Goal: Communication & Community: Share content

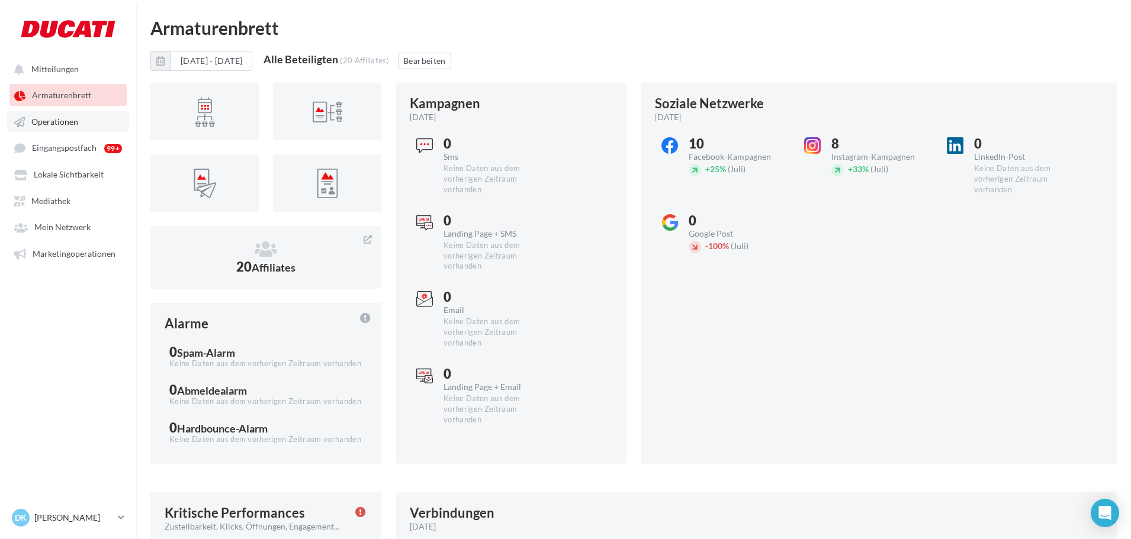
click at [60, 128] on link "Operationen" at bounding box center [68, 121] width 122 height 21
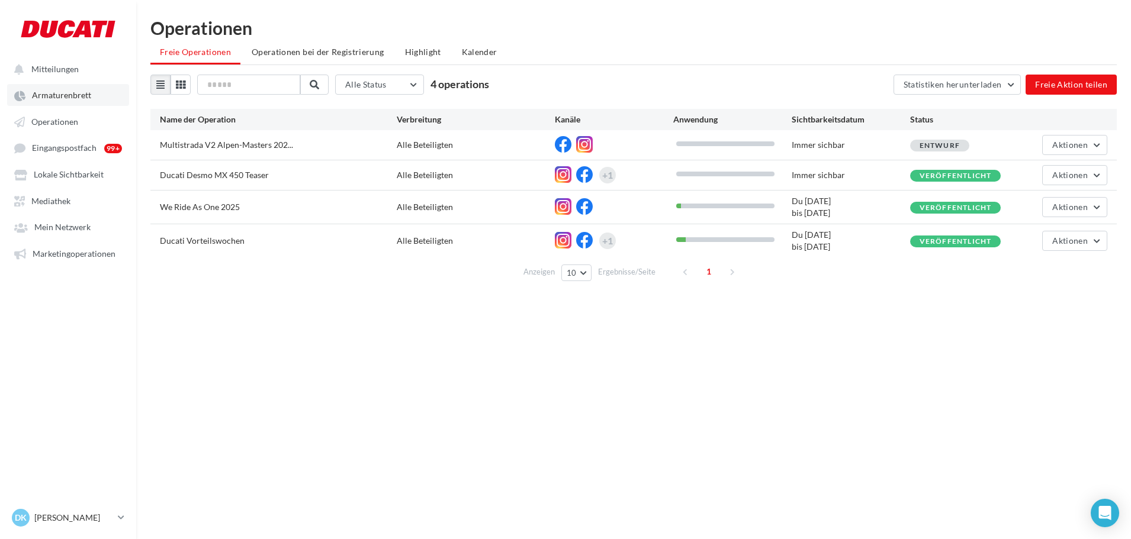
click at [41, 105] on link "Armaturenbrett" at bounding box center [68, 94] width 122 height 21
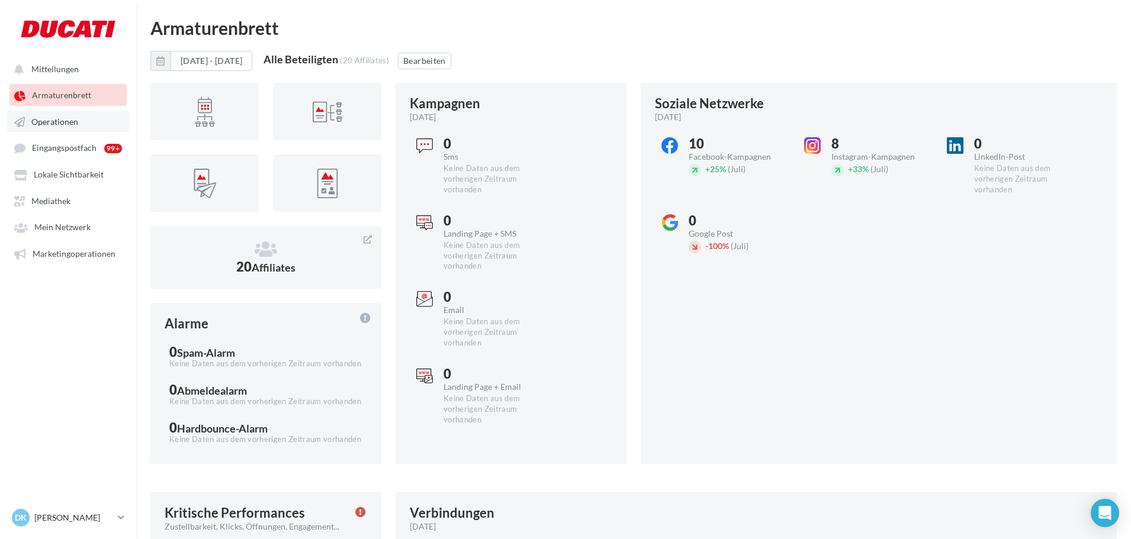
click at [65, 118] on span "Operationen" at bounding box center [54, 122] width 47 height 10
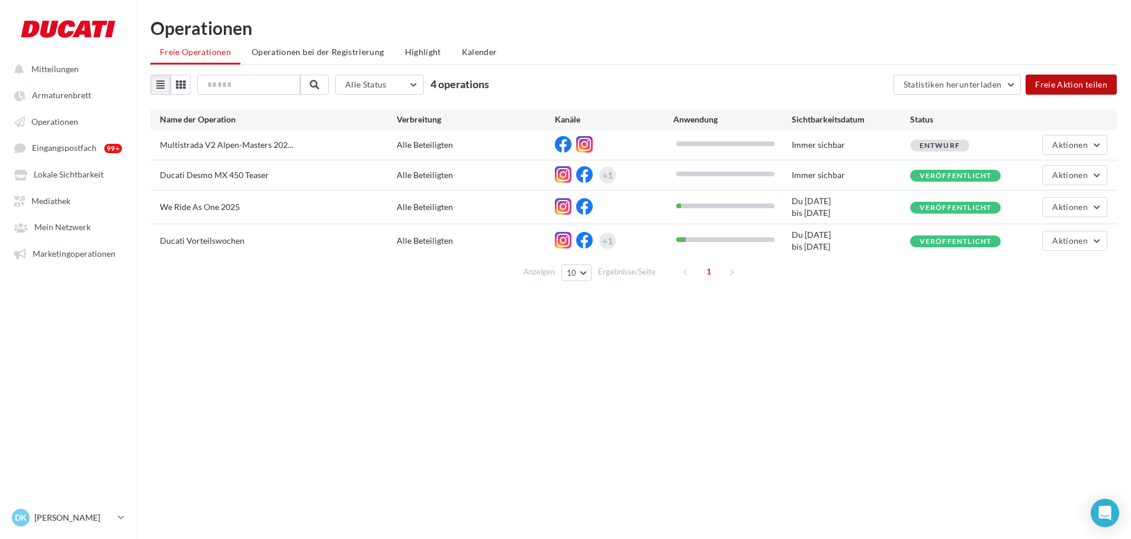
click at [1061, 84] on button "Freie Aktion teilen" at bounding box center [1070, 85] width 91 height 20
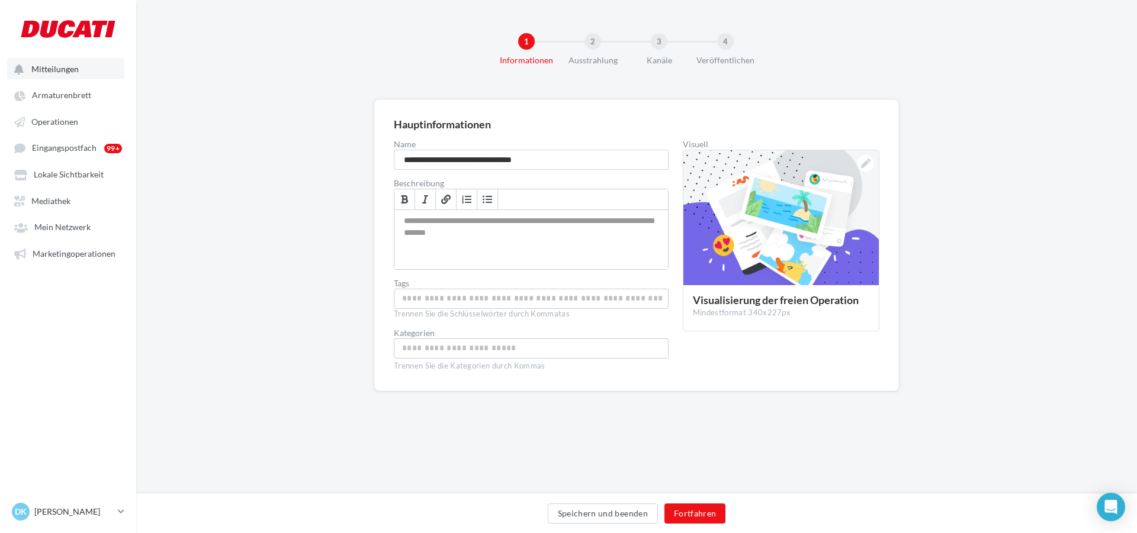
click at [63, 75] on button "Mitteilungen" at bounding box center [65, 68] width 117 height 21
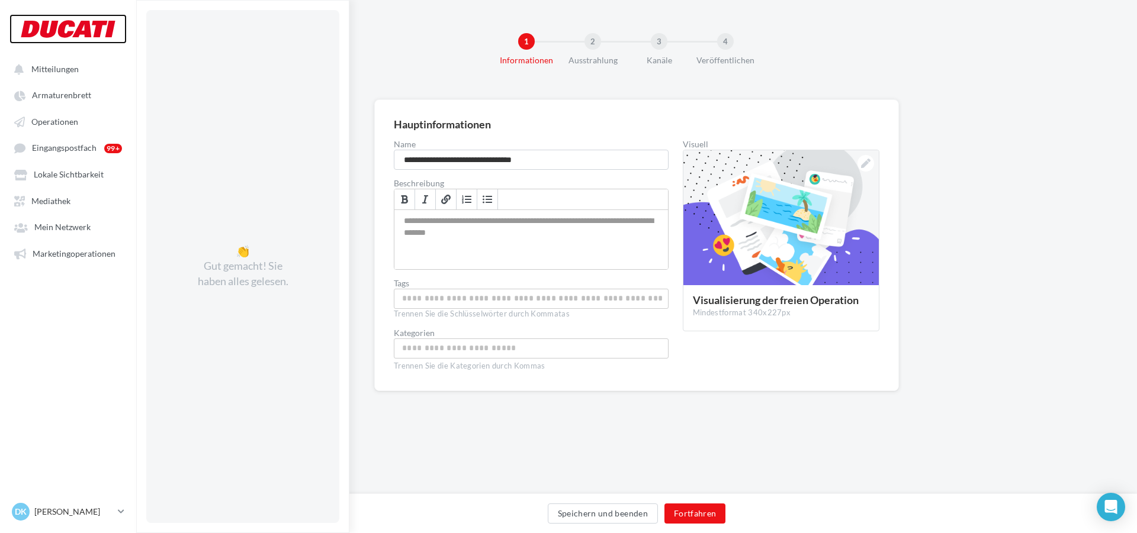
click at [63, 30] on div at bounding box center [68, 29] width 95 height 30
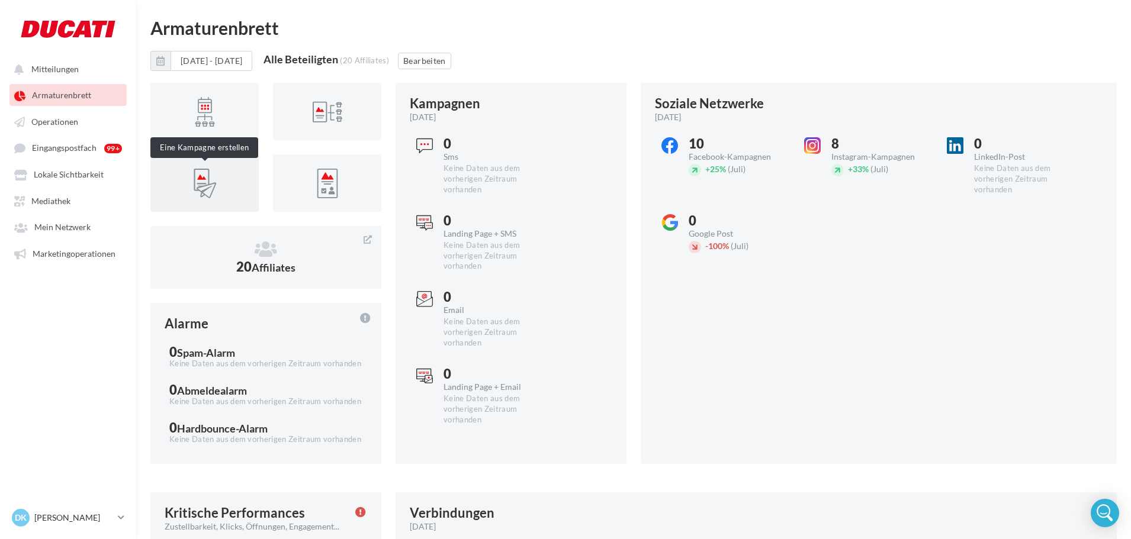
click at [211, 189] on div at bounding box center [205, 184] width 36 height 36
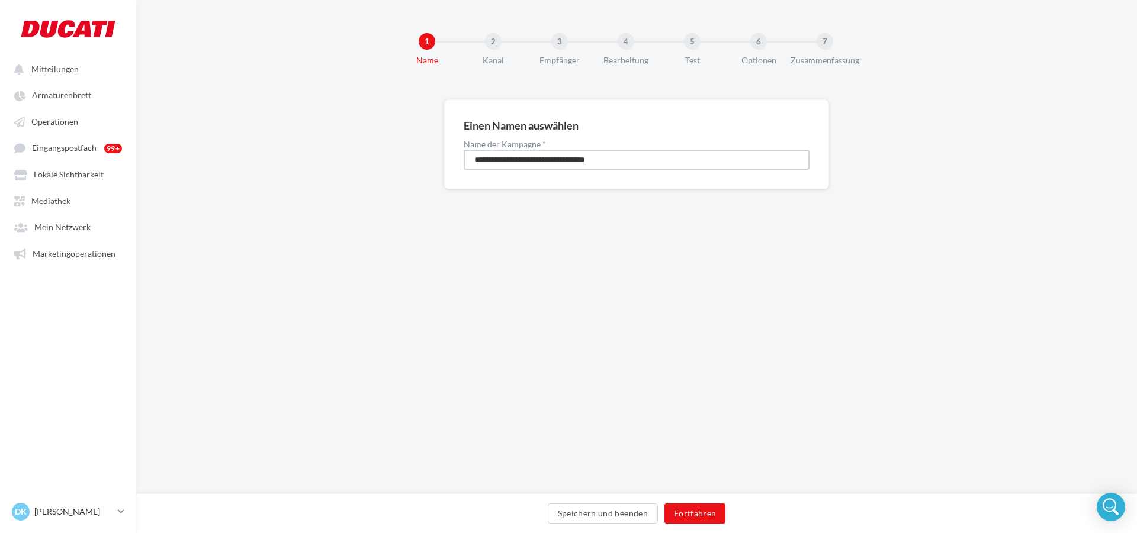
click at [670, 159] on input "**********" at bounding box center [637, 160] width 346 height 20
type input "**********"
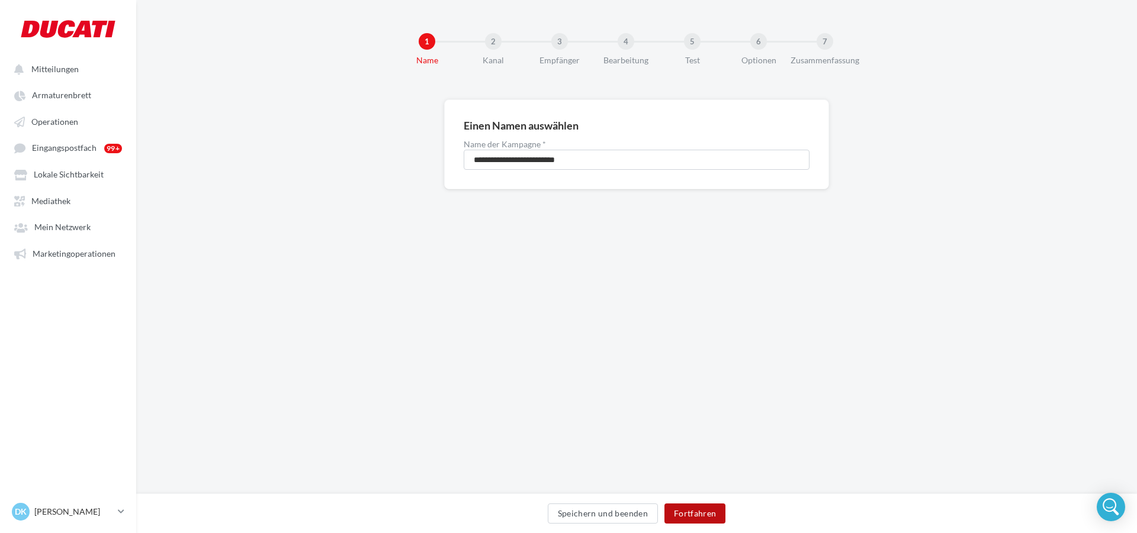
click at [692, 508] on button "Fortfahren" at bounding box center [695, 514] width 62 height 20
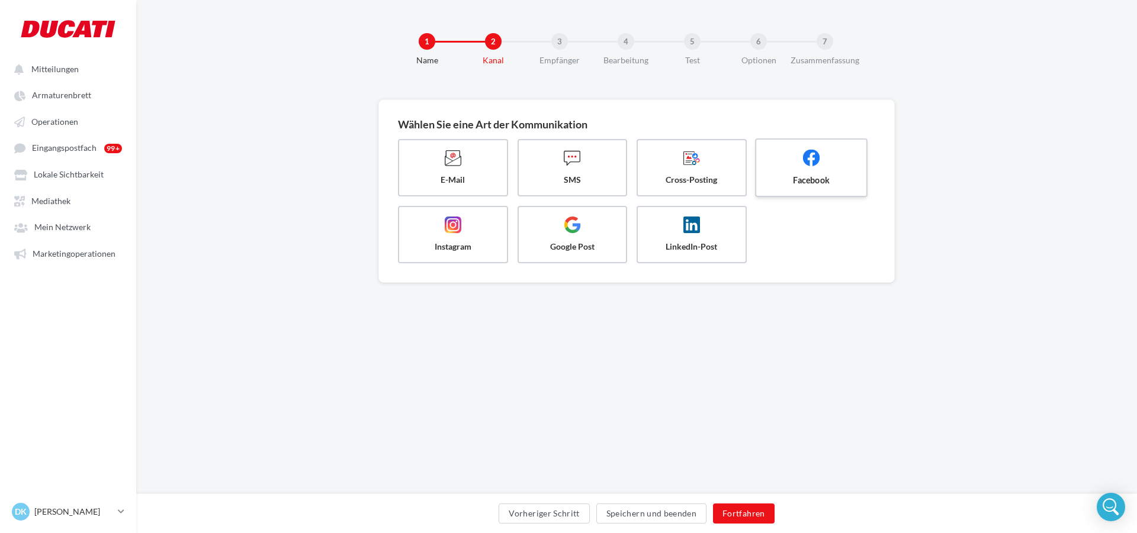
click at [833, 166] on span at bounding box center [811, 159] width 90 height 20
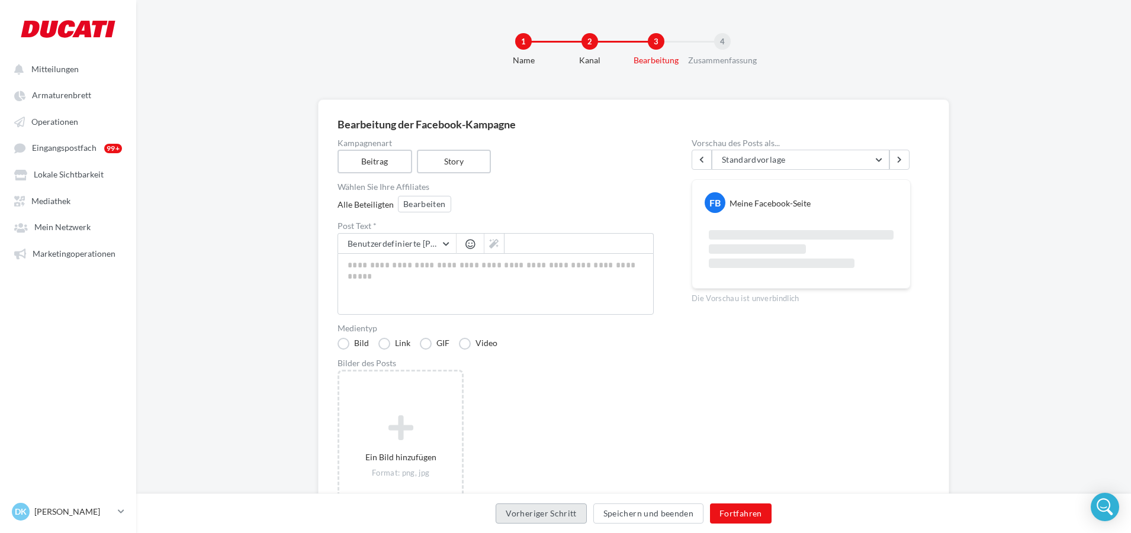
click at [551, 514] on button "Vorheriger Schritt" at bounding box center [541, 514] width 91 height 20
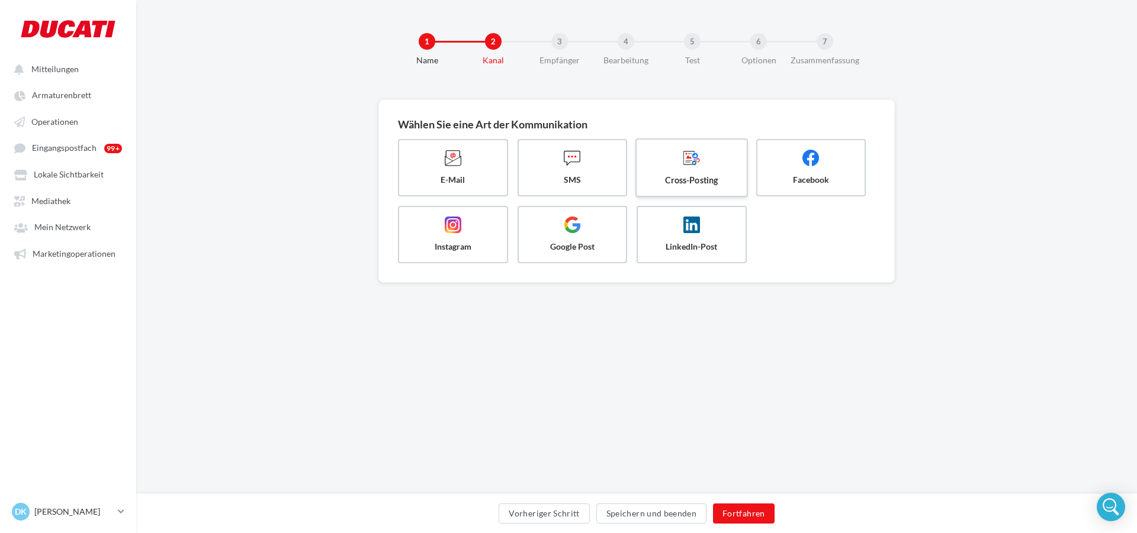
click at [712, 173] on label "Cross-Posting" at bounding box center [691, 168] width 112 height 59
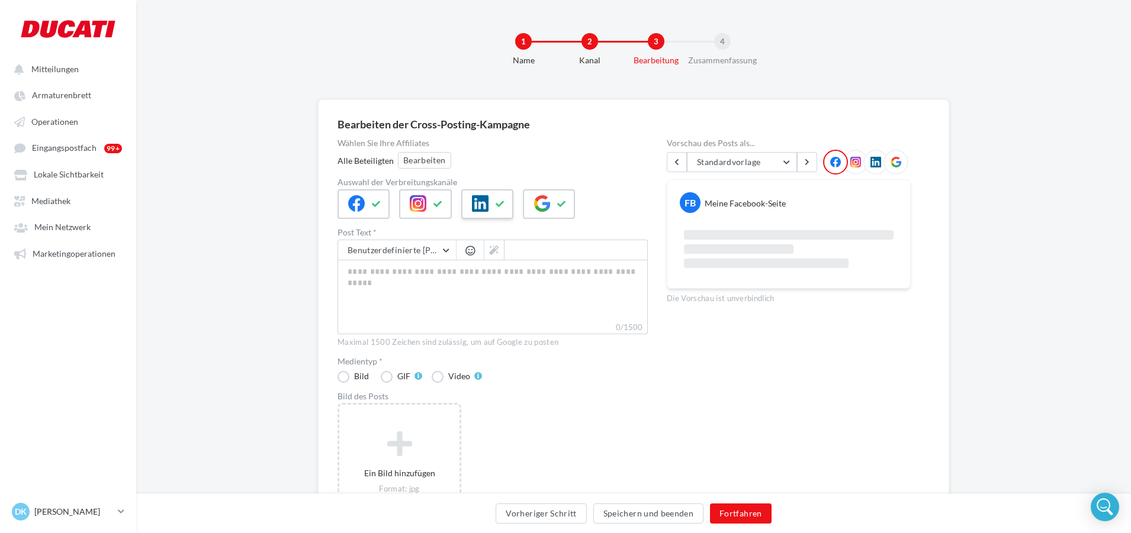
click at [497, 204] on icon at bounding box center [500, 204] width 9 height 8
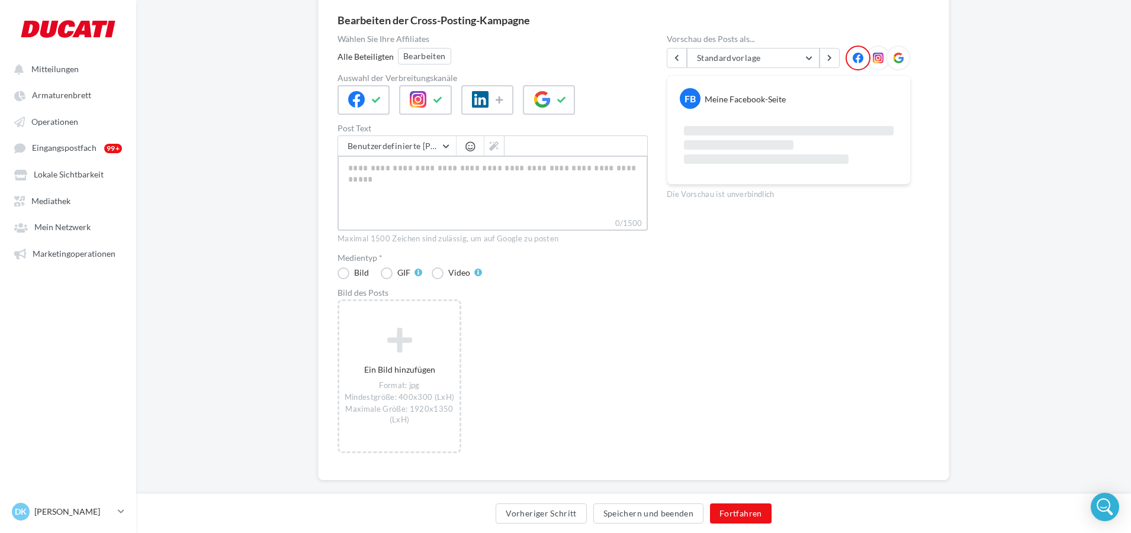
click at [456, 172] on textarea "0/1500" at bounding box center [492, 187] width 310 height 62
paste textarea "**********"
type textarea "**********"
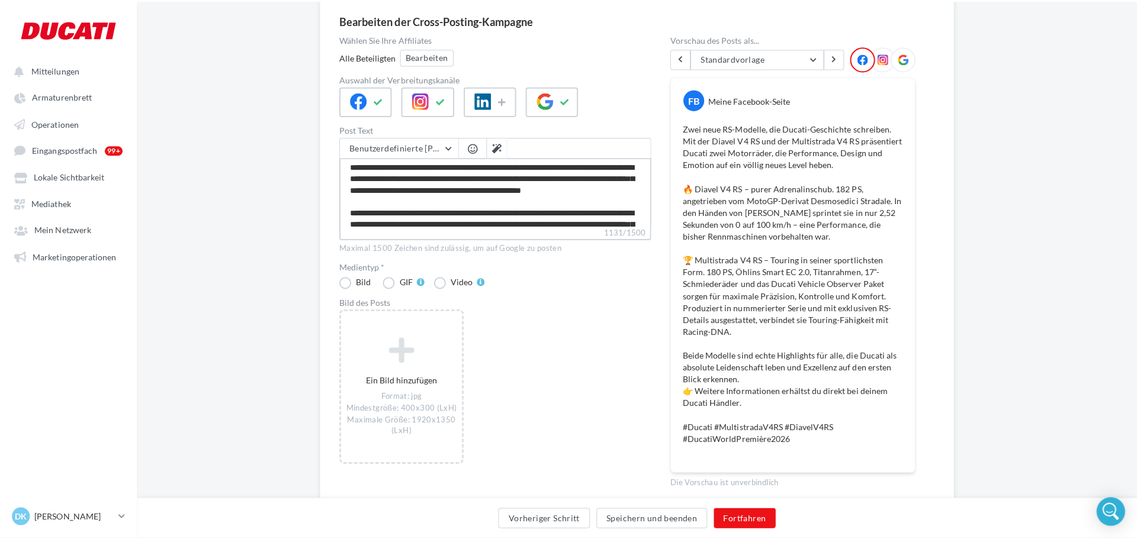
scroll to position [0, 0]
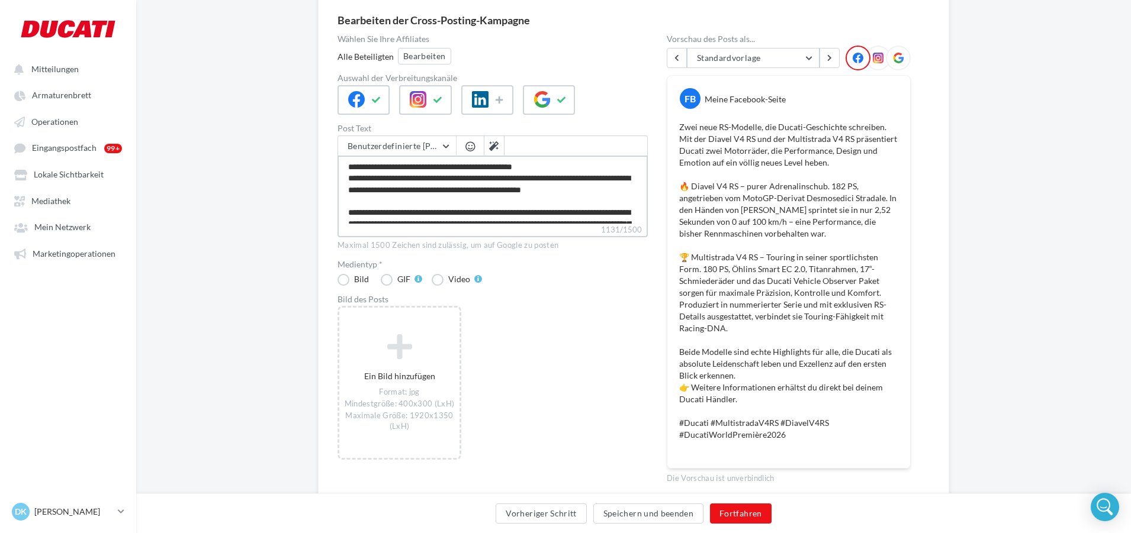
type textarea "**********"
click at [873, 60] on icon at bounding box center [878, 58] width 11 height 11
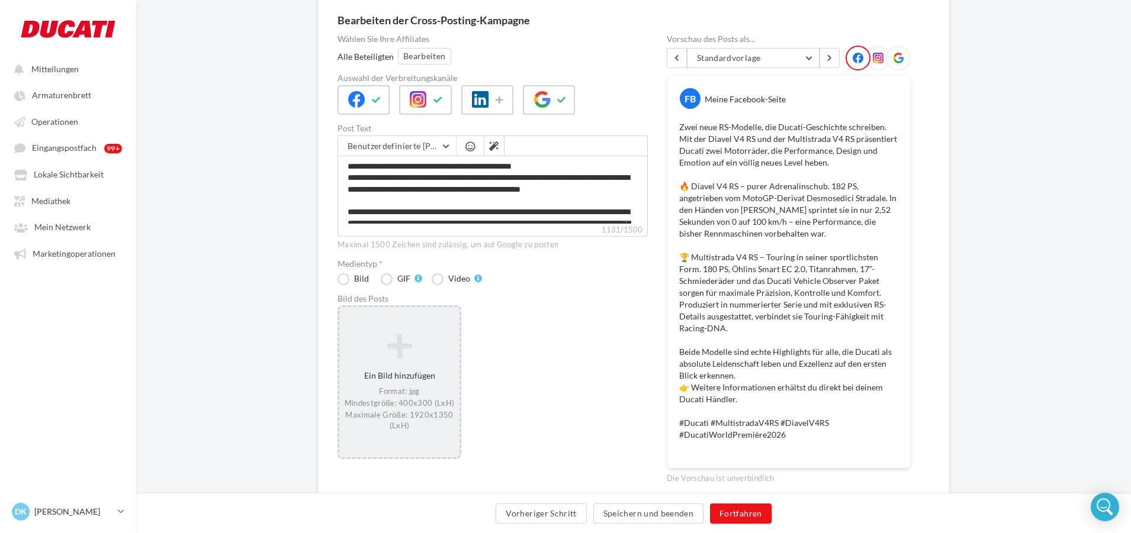
click at [407, 333] on icon at bounding box center [399, 346] width 111 height 28
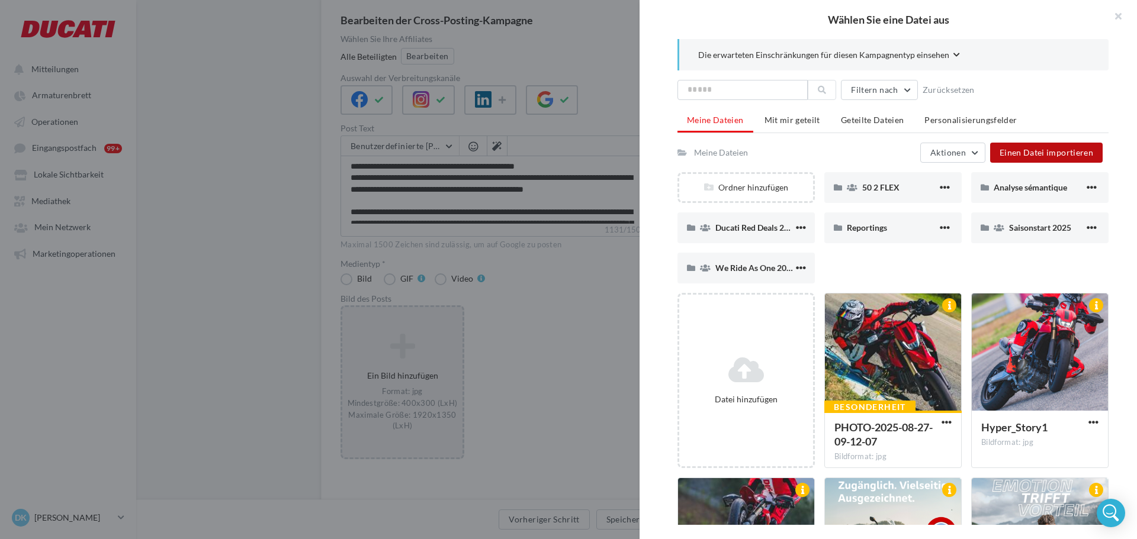
click at [1018, 153] on span "Einen Datei importieren" at bounding box center [1046, 152] width 94 height 10
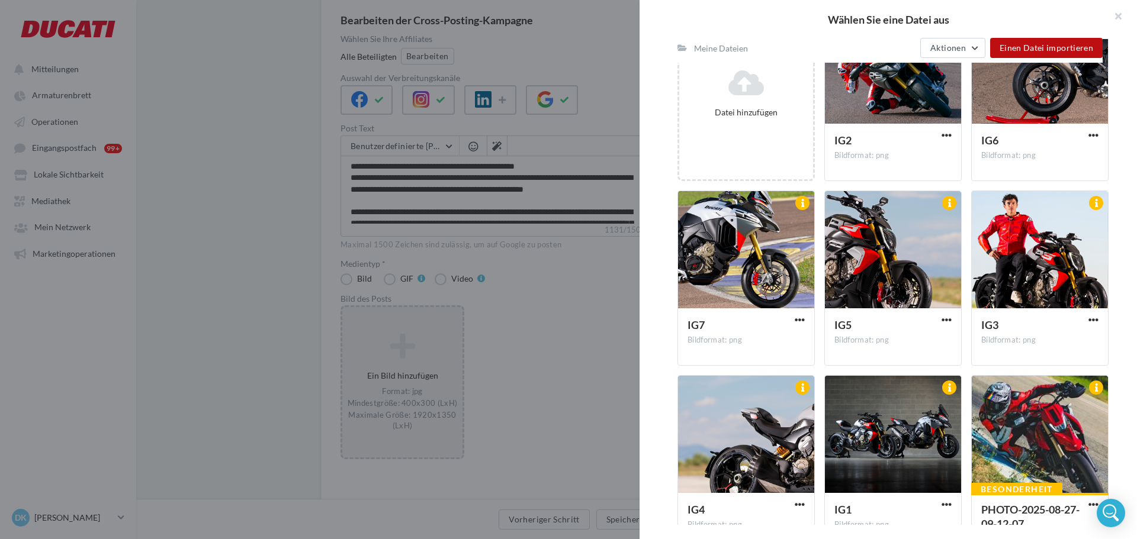
scroll to position [371, 0]
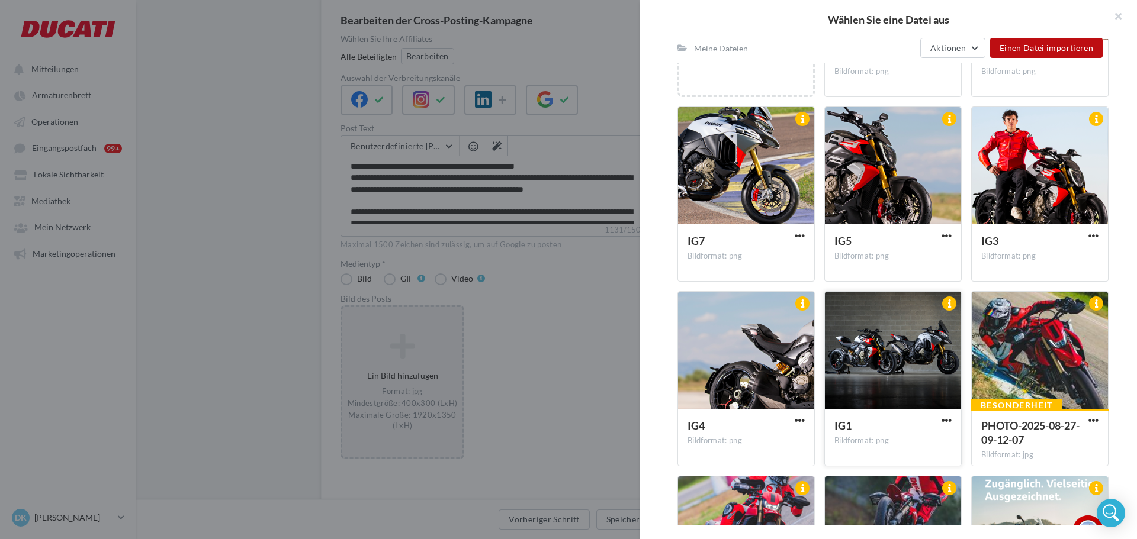
click at [883, 374] on div at bounding box center [893, 351] width 136 height 118
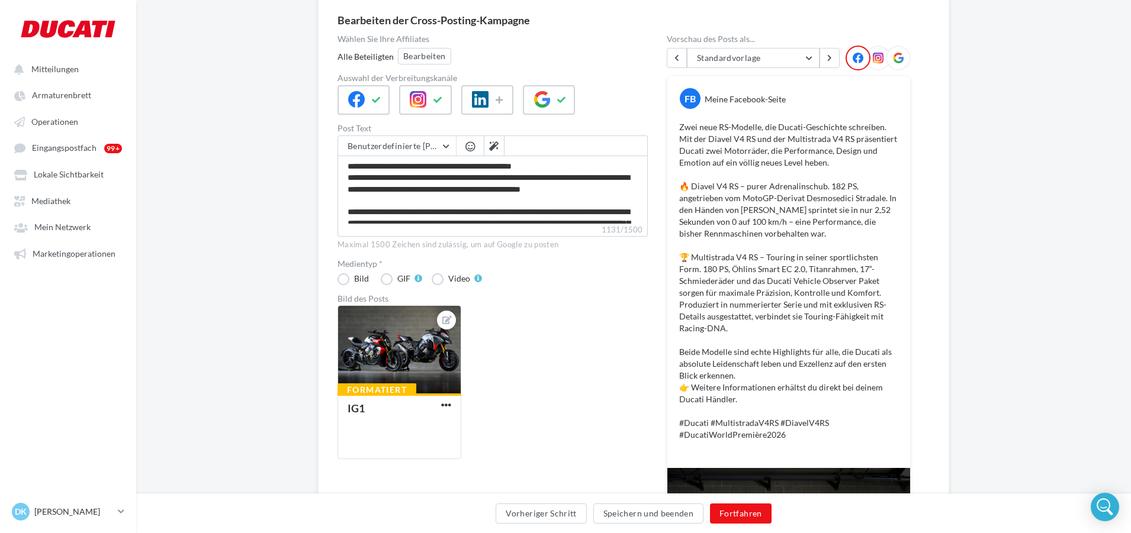
click at [877, 56] on icon at bounding box center [878, 58] width 11 height 11
click at [878, 60] on icon at bounding box center [878, 58] width 11 height 11
click at [446, 410] on span "button" at bounding box center [446, 405] width 10 height 10
click at [458, 427] on button "Bild ersetzen" at bounding box center [498, 429] width 118 height 31
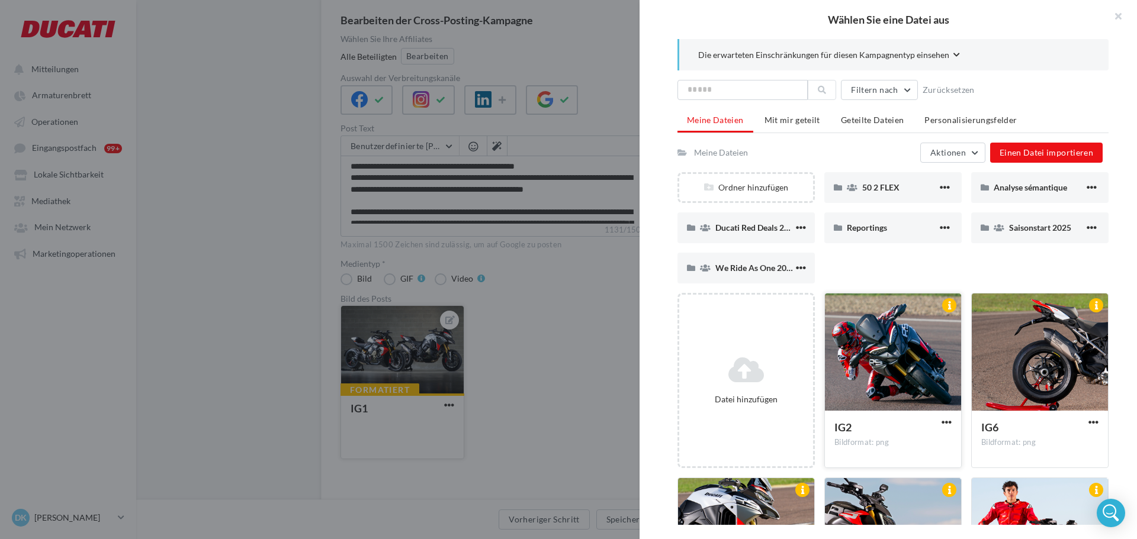
scroll to position [138, 0]
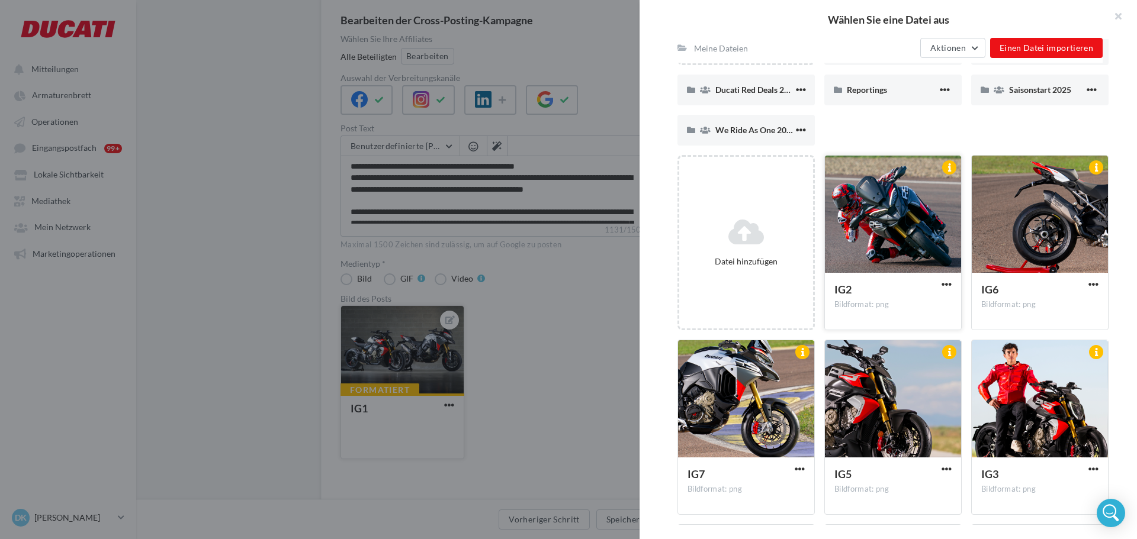
click at [884, 313] on div "IG2 Bildformat: png" at bounding box center [892, 300] width 117 height 37
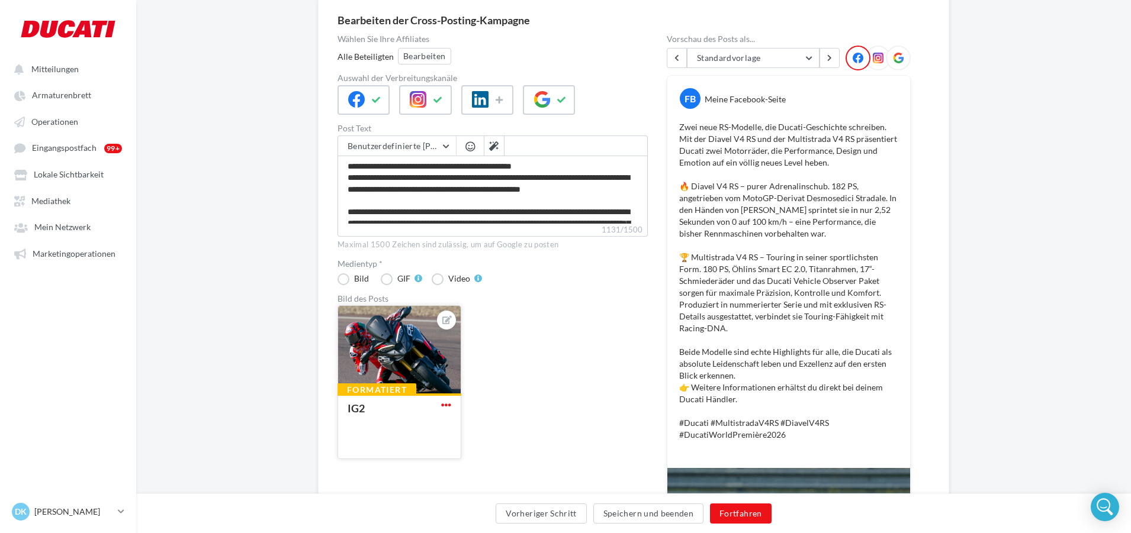
click at [446, 403] on span "button" at bounding box center [446, 405] width 10 height 10
click at [459, 426] on button "Bild ersetzen" at bounding box center [498, 429] width 118 height 31
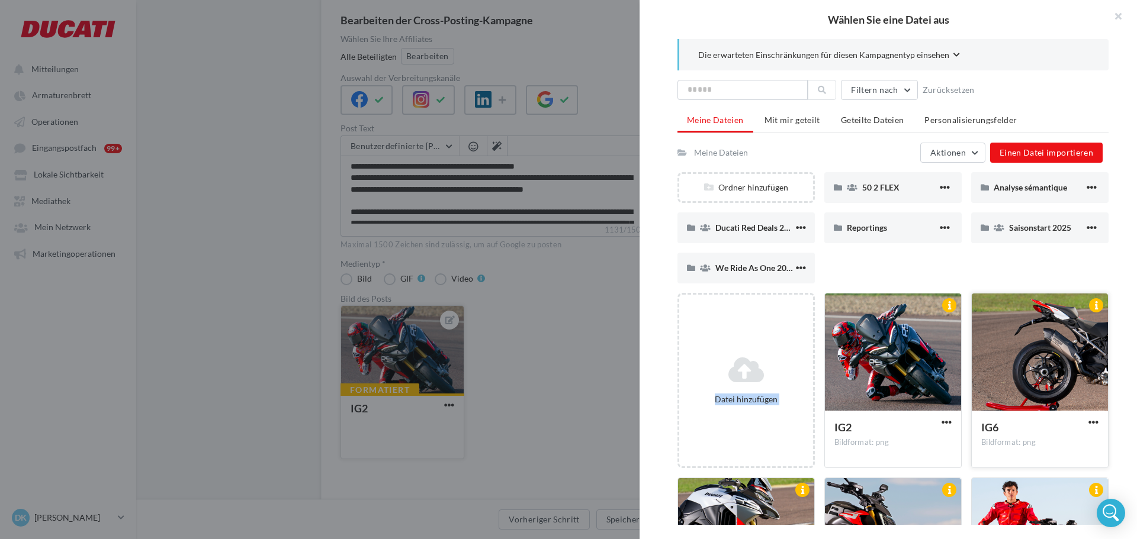
drag, startPoint x: 911, startPoint y: 270, endPoint x: 1006, endPoint y: 356, distance: 128.3
click at [1006, 356] on div "Ordner hinzufügen 50 2 FLEX 50 2 FLEX Analyse sémantique Analyse sémantique Duc…" at bounding box center [892, 417] width 431 height 490
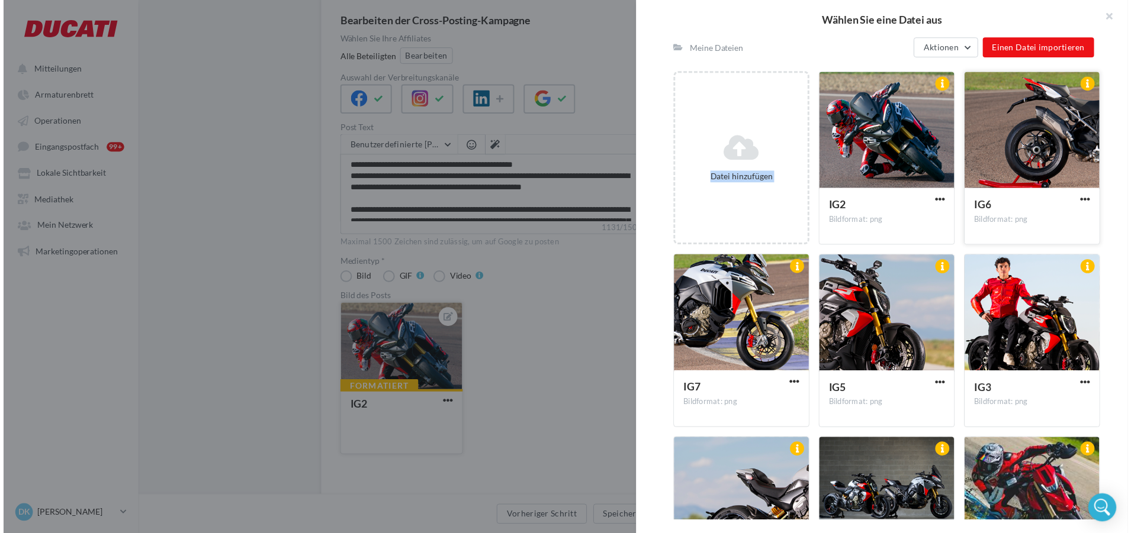
scroll to position [221, 0]
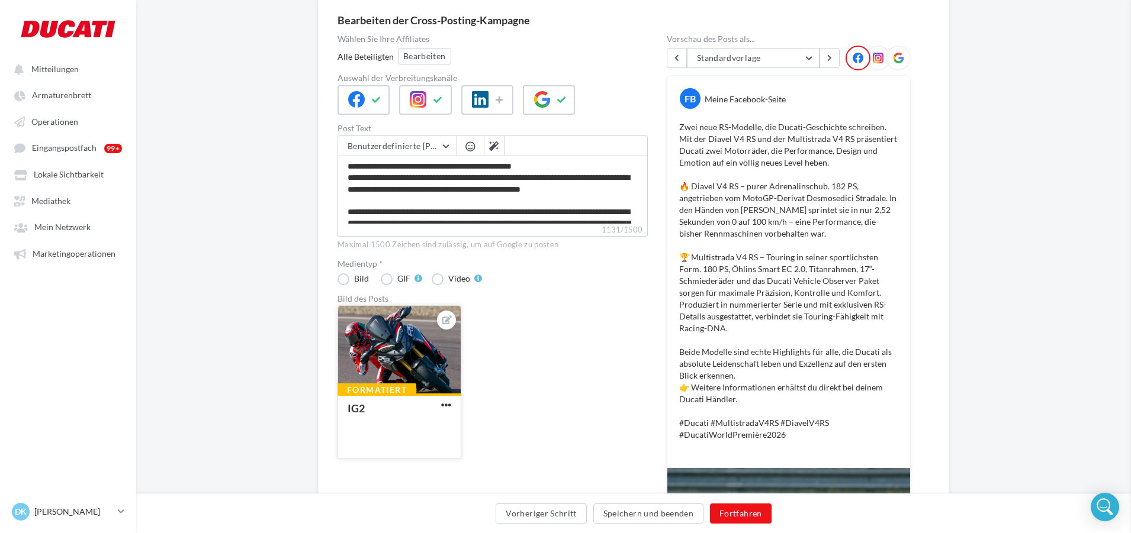
click at [591, 339] on div "Formatiert IG2 Wählen Sie eine Datei aus Die erwarteten Einschränkungen für die…" at bounding box center [497, 386] width 320 height 163
click at [876, 59] on icon at bounding box center [878, 58] width 11 height 11
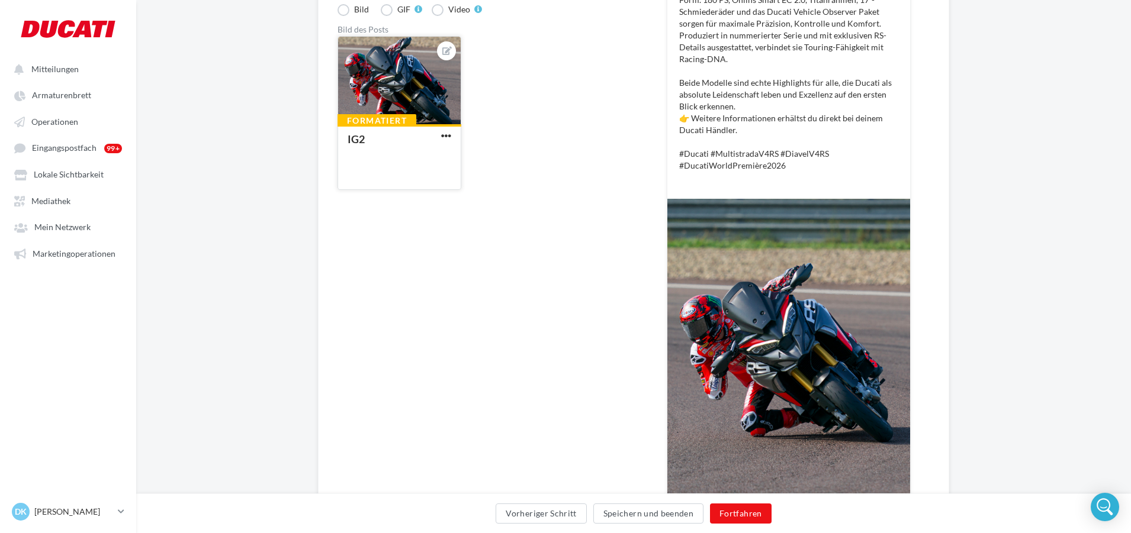
scroll to position [225, 0]
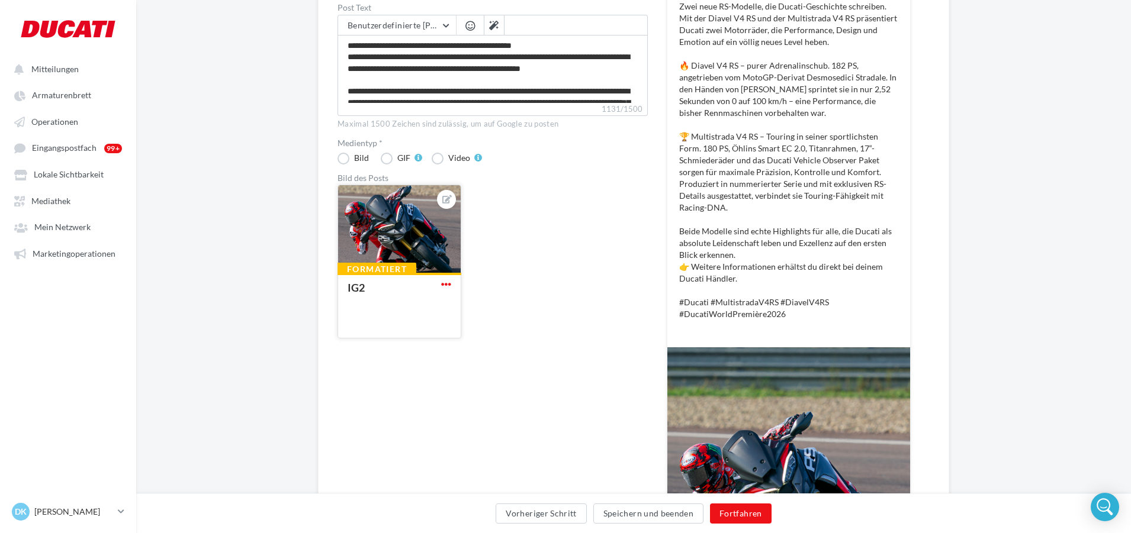
click at [445, 290] on span "button" at bounding box center [446, 284] width 10 height 10
click at [467, 364] on button "Löschen" at bounding box center [498, 370] width 118 height 31
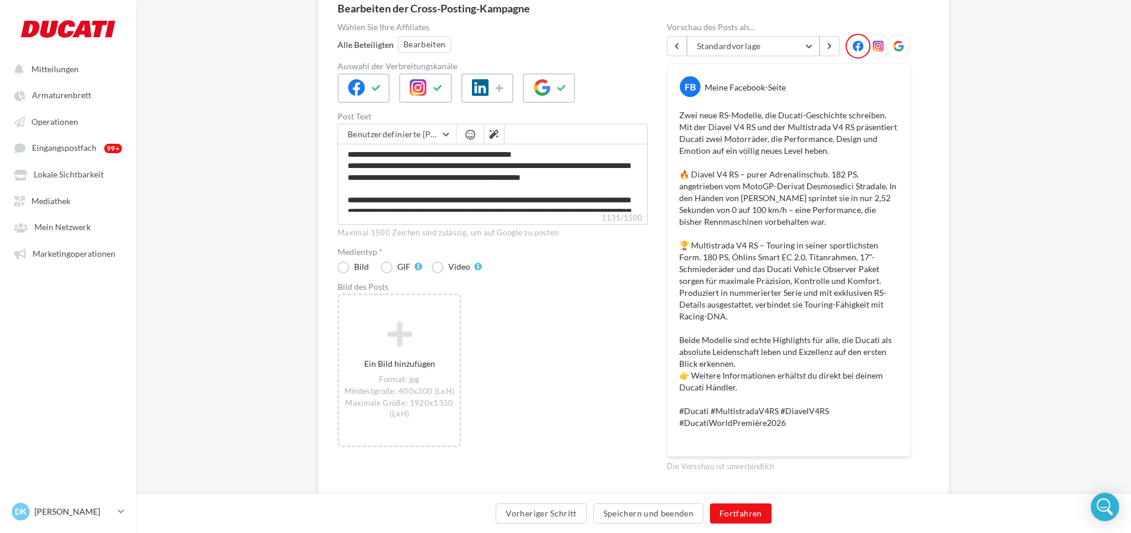
scroll to position [115, 0]
click at [879, 47] on icon at bounding box center [878, 46] width 11 height 11
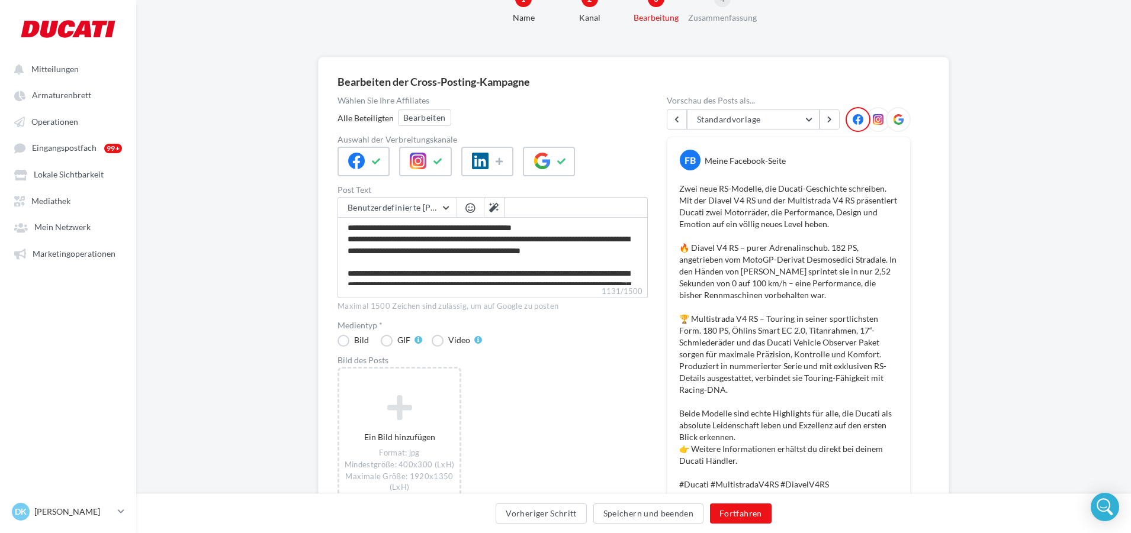
scroll to position [0, 0]
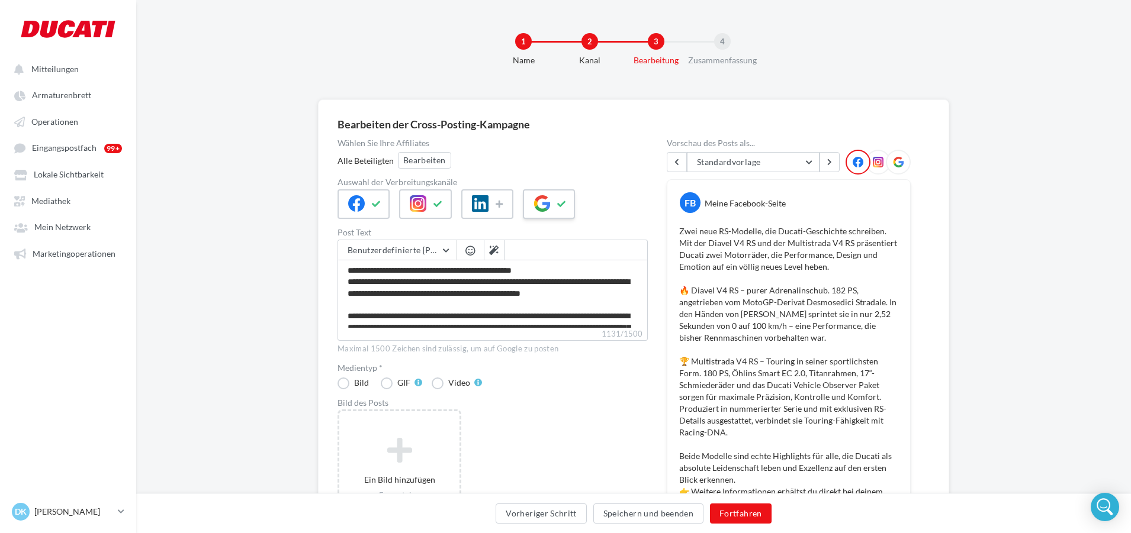
click at [559, 201] on icon at bounding box center [561, 204] width 9 height 8
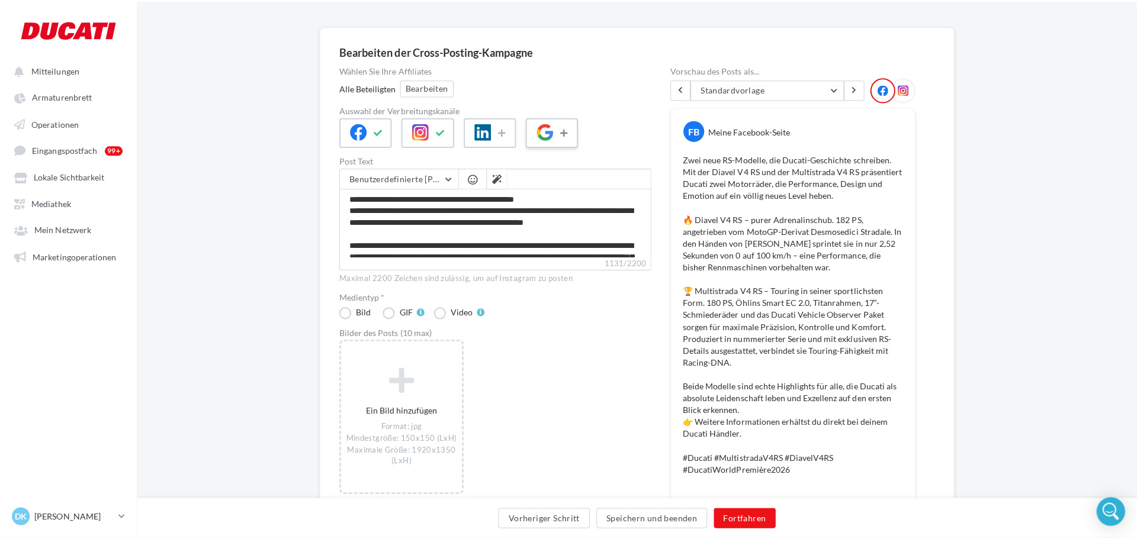
scroll to position [74, 0]
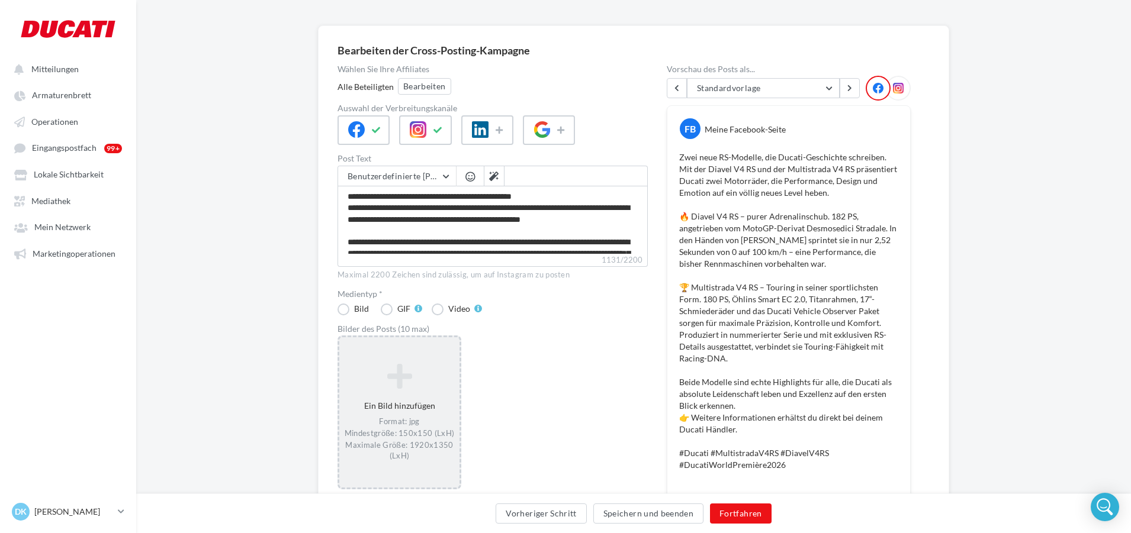
click at [404, 365] on icon at bounding box center [399, 376] width 111 height 28
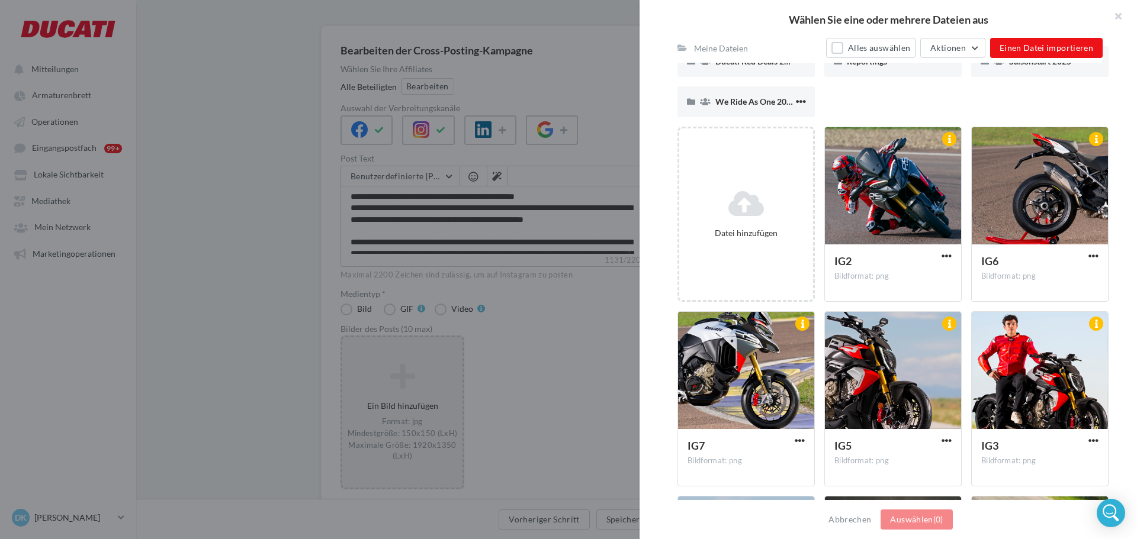
scroll to position [176, 0]
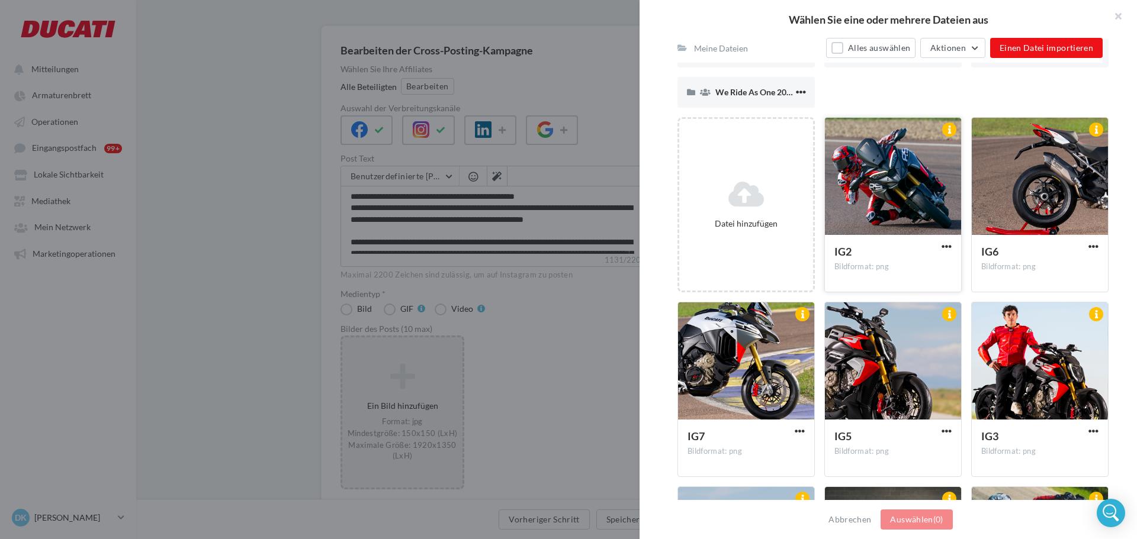
click at [906, 220] on div at bounding box center [893, 177] width 136 height 118
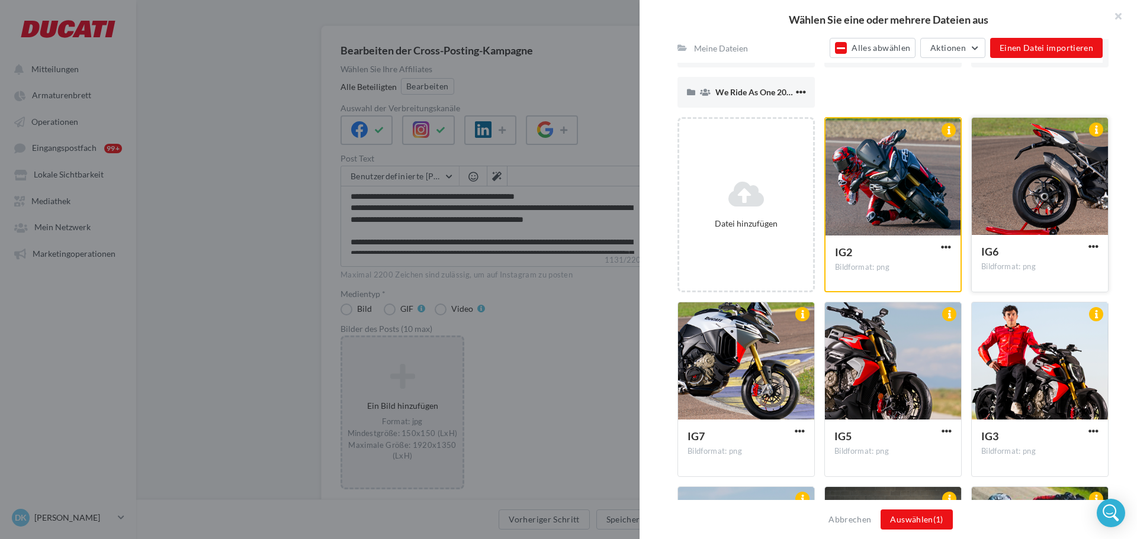
click at [1010, 217] on div at bounding box center [1040, 177] width 136 height 118
click at [799, 335] on div at bounding box center [746, 362] width 136 height 118
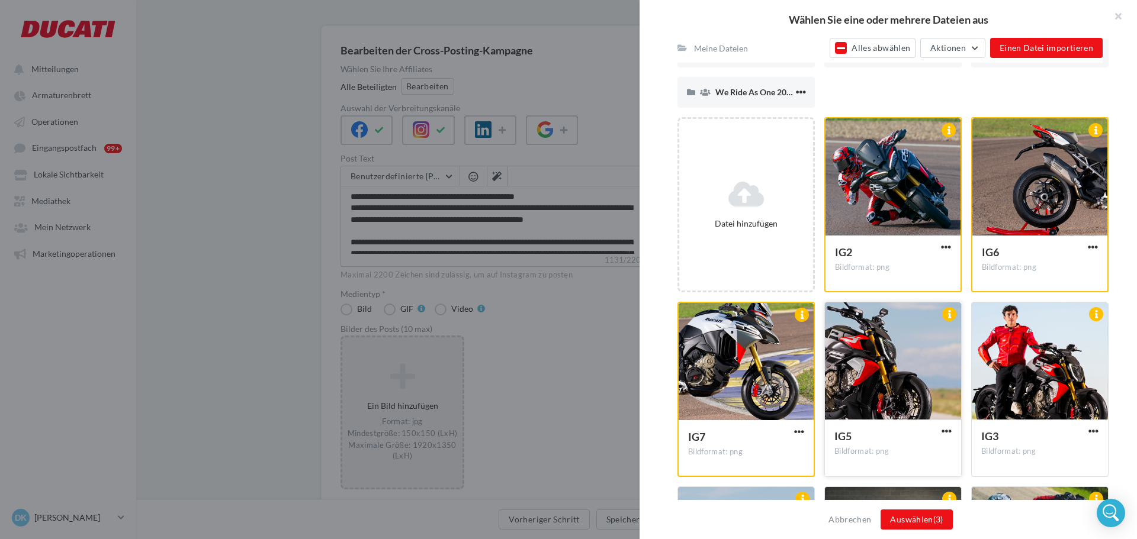
click at [904, 334] on div at bounding box center [893, 362] width 136 height 118
click at [1003, 343] on div at bounding box center [1040, 362] width 136 height 118
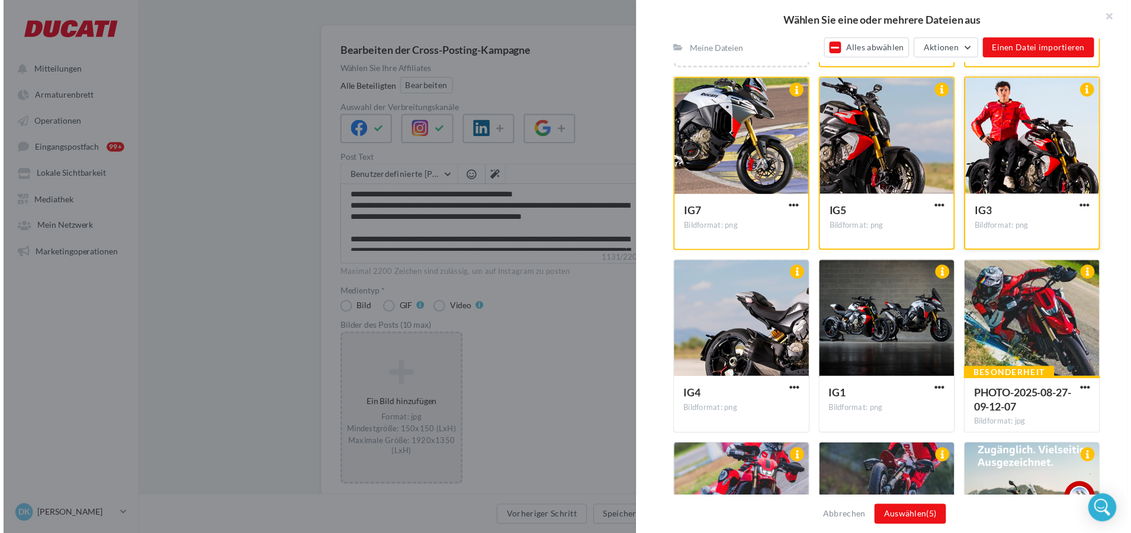
scroll to position [423, 0]
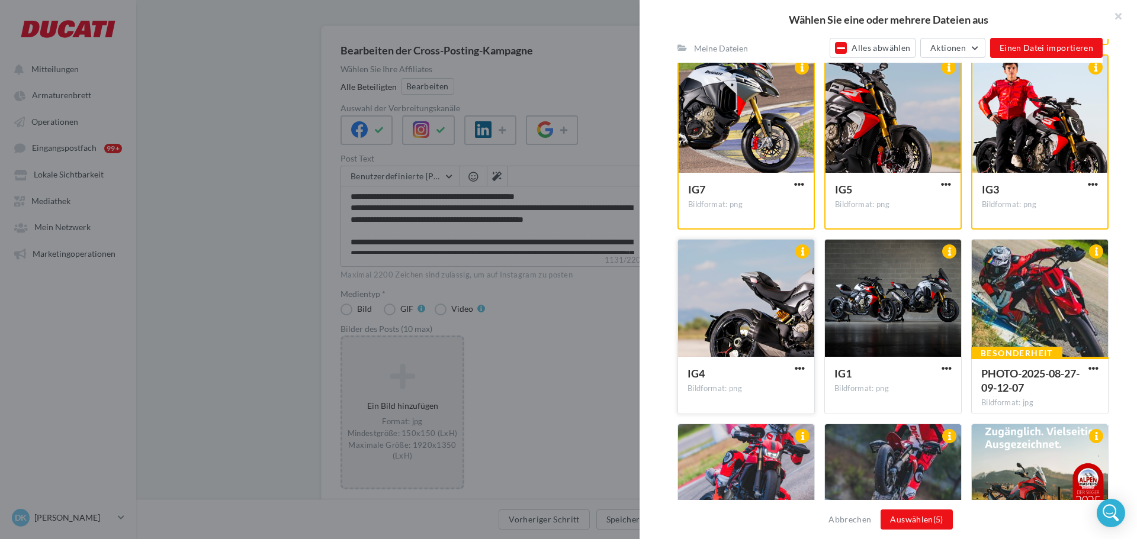
click at [777, 362] on div "IG4 Bildformat: png" at bounding box center [746, 385] width 136 height 56
click at [889, 346] on div at bounding box center [893, 299] width 136 height 118
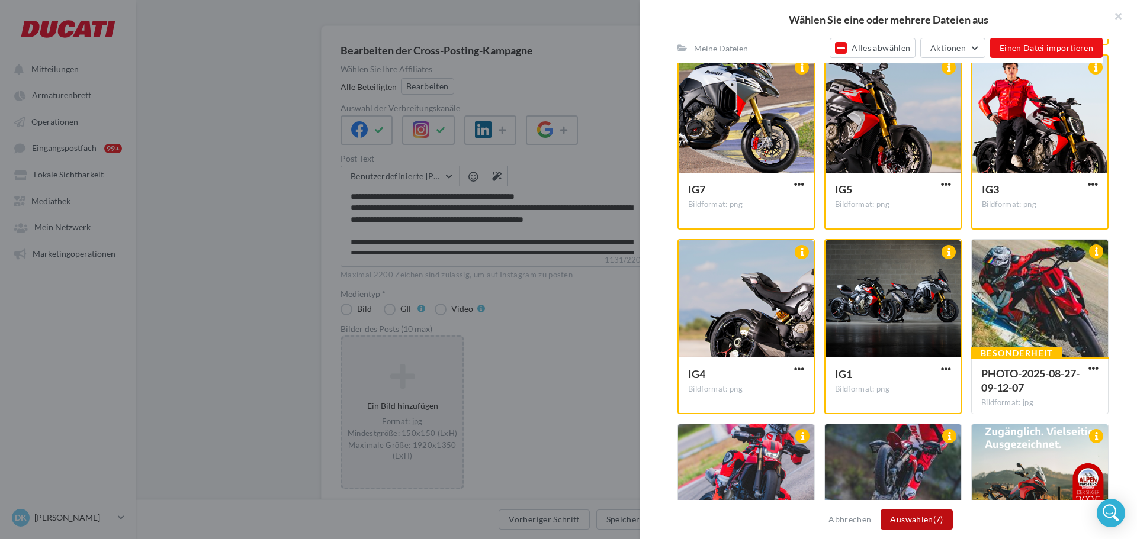
click at [907, 523] on button "Auswählen (7)" at bounding box center [916, 520] width 72 height 20
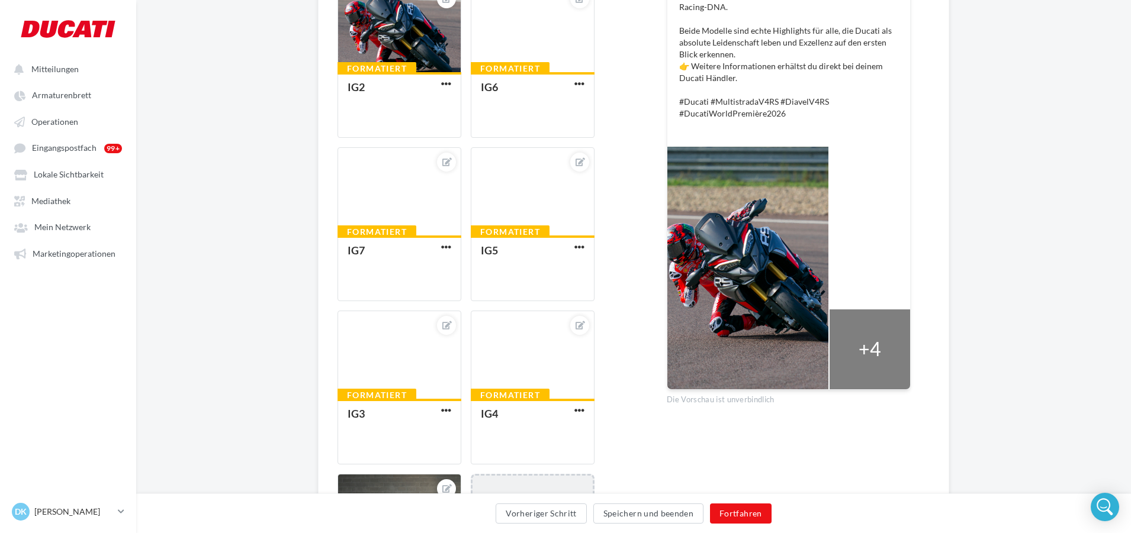
scroll to position [426, 0]
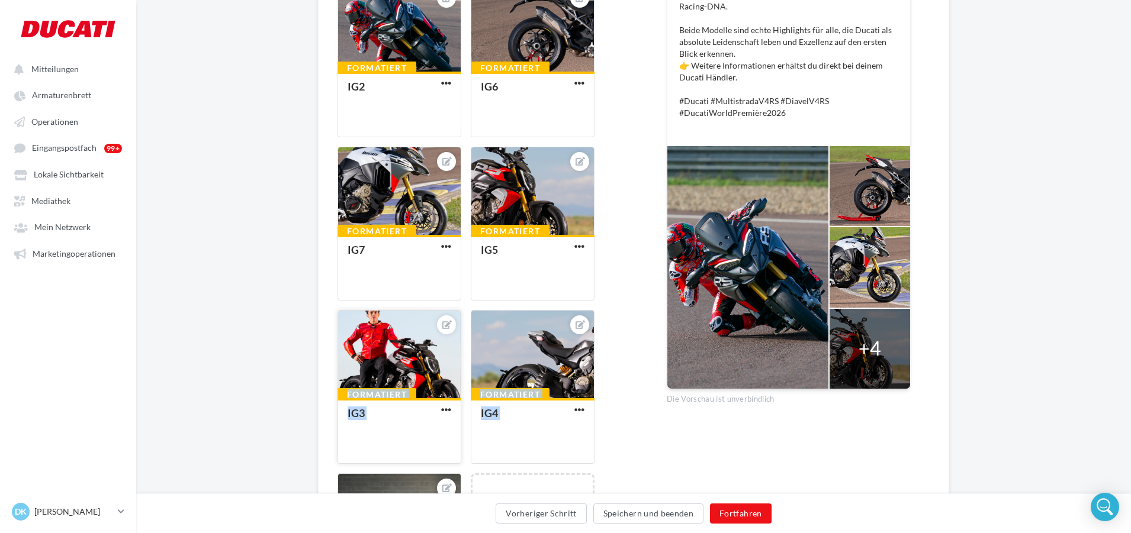
drag, startPoint x: 393, startPoint y: 483, endPoint x: 403, endPoint y: 339, distance: 144.2
click at [403, 339] on div "Formatiert IG2 Formatiert IG6 Formatiert IG7 Formatiert IG5 Formatiert IG3 Form…" at bounding box center [497, 311] width 320 height 657
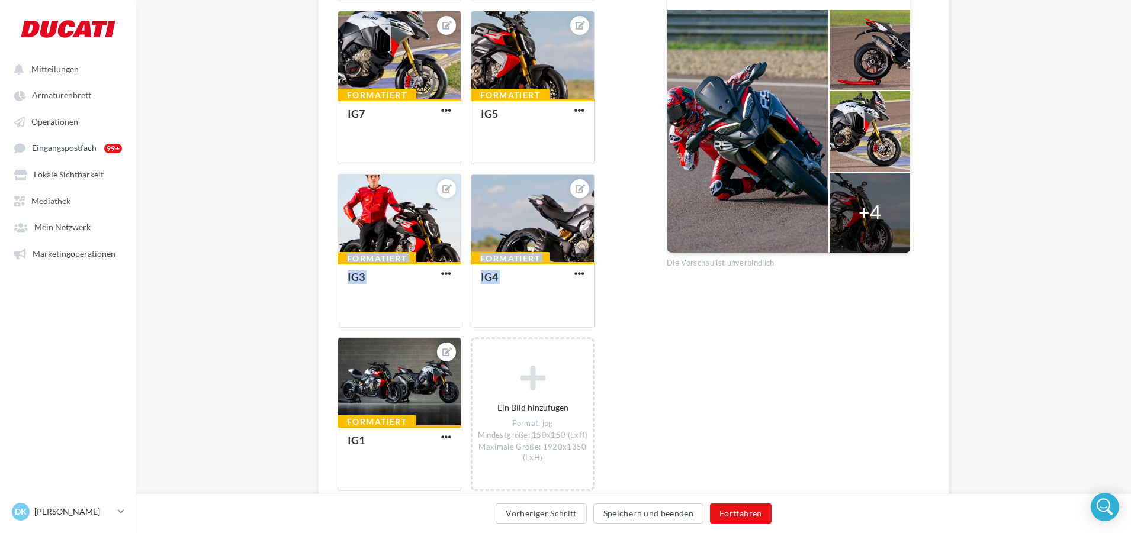
scroll to position [563, 0]
click at [444, 434] on span "button" at bounding box center [446, 437] width 10 height 10
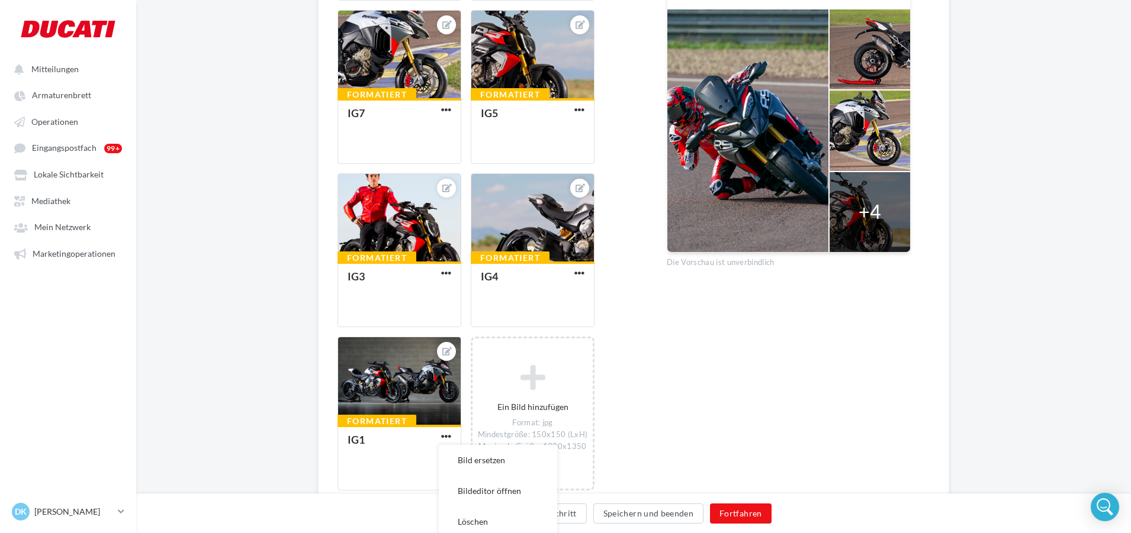
click at [687, 392] on div "Vorschau des Posts als... Standardvorlage Standardvorlage Gestionnaire Réseau V…" at bounding box center [789, 37] width 244 height 922
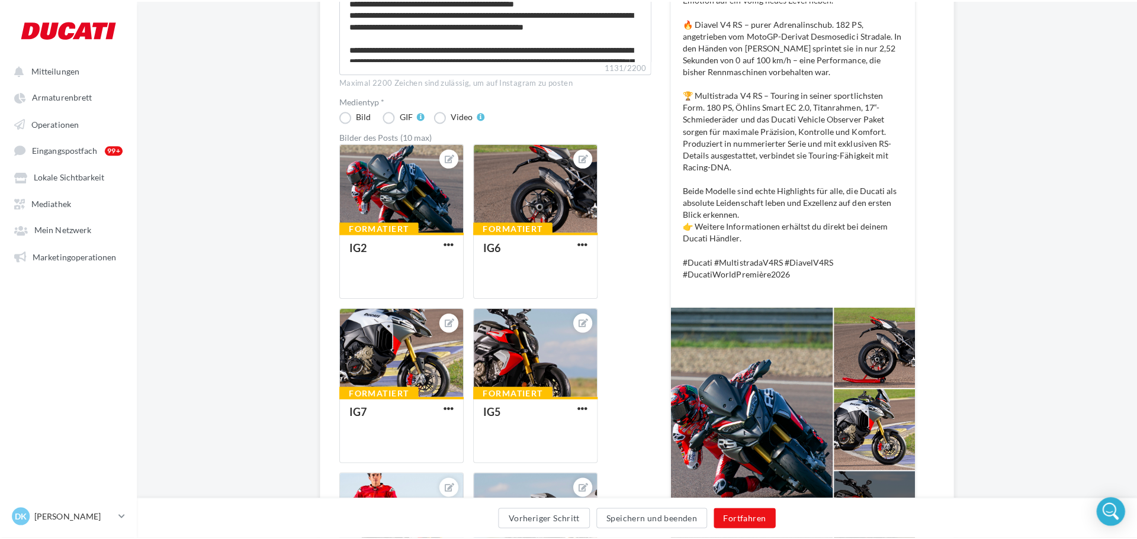
scroll to position [268, 0]
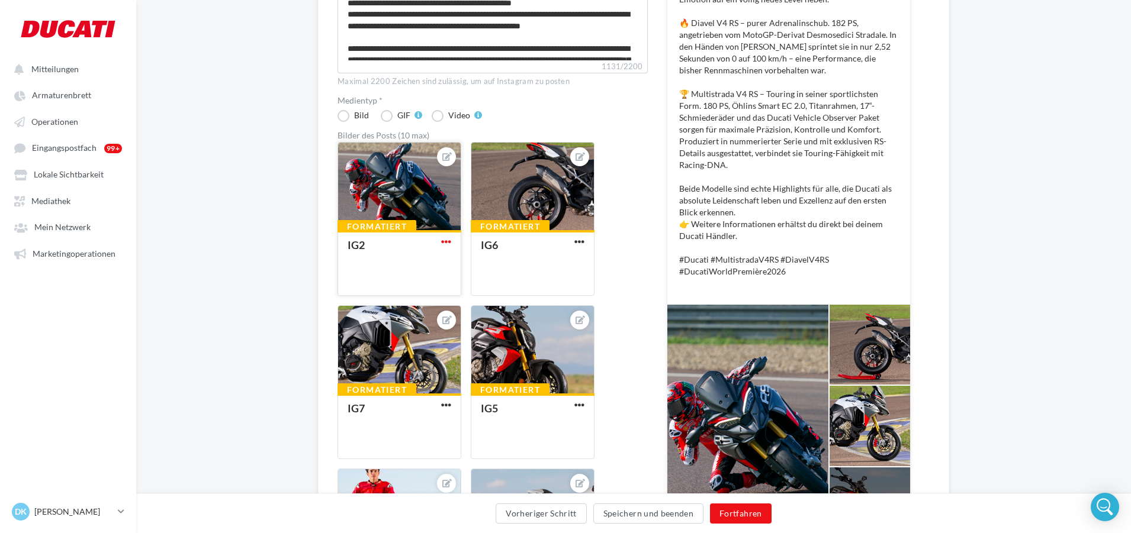
click at [446, 245] on span "button" at bounding box center [446, 242] width 10 height 10
click at [470, 334] on button "Löschen" at bounding box center [498, 327] width 118 height 31
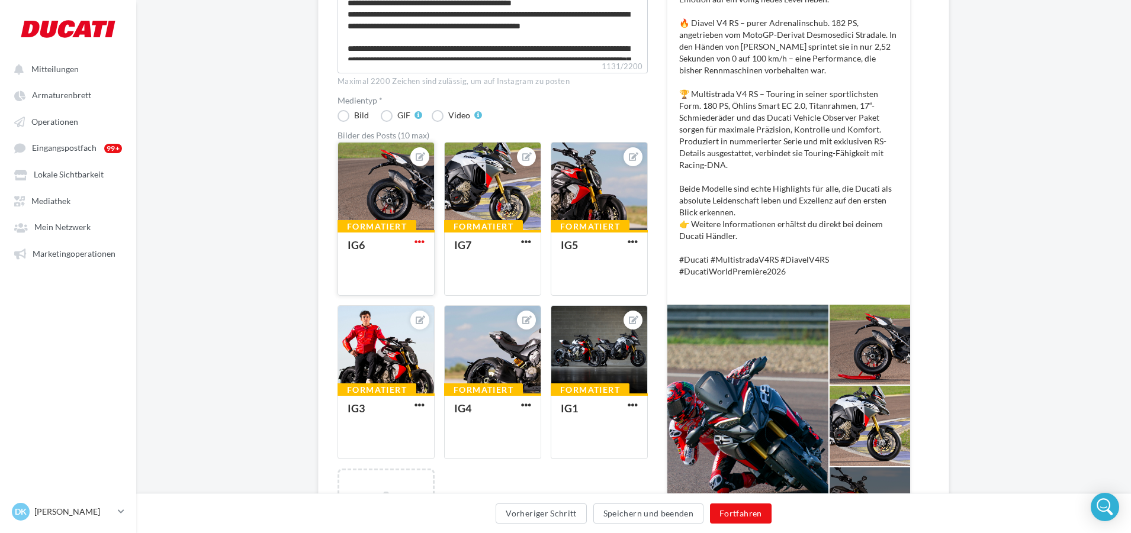
click at [418, 244] on span "button" at bounding box center [419, 242] width 10 height 10
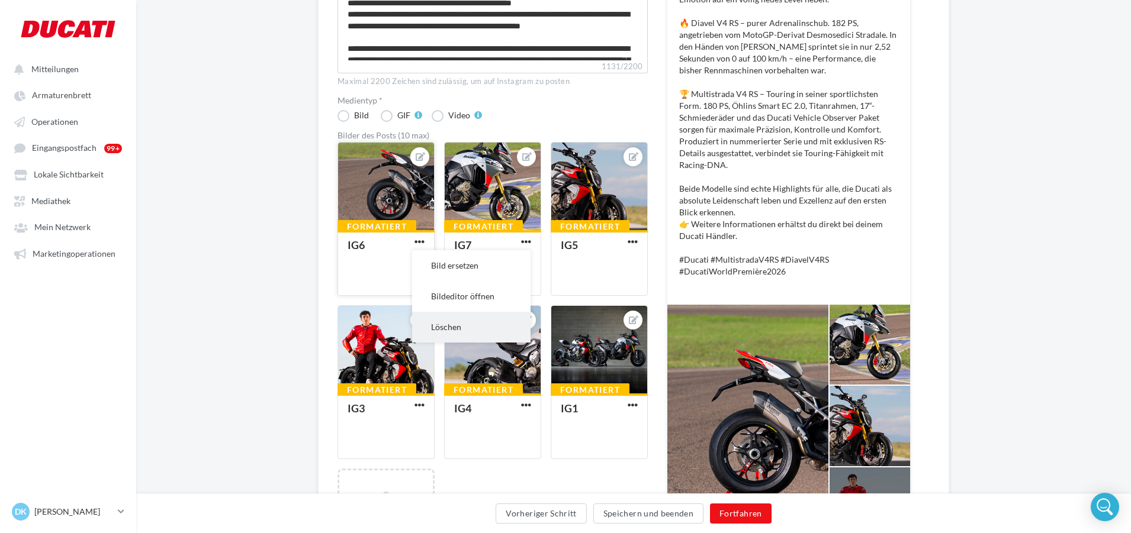
click at [433, 329] on button "Löschen" at bounding box center [471, 327] width 118 height 31
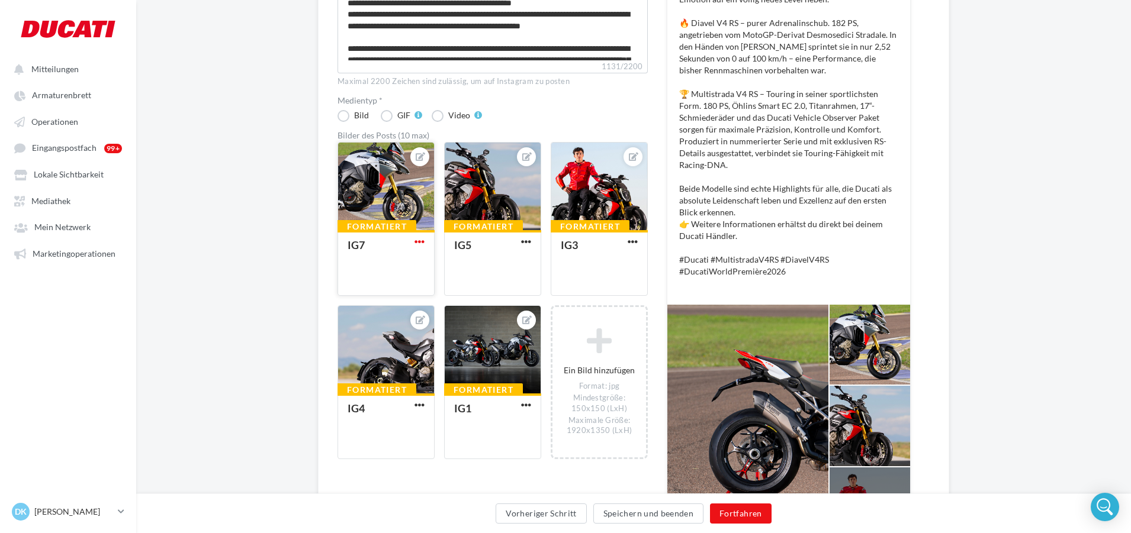
click at [423, 244] on span "button" at bounding box center [419, 242] width 10 height 10
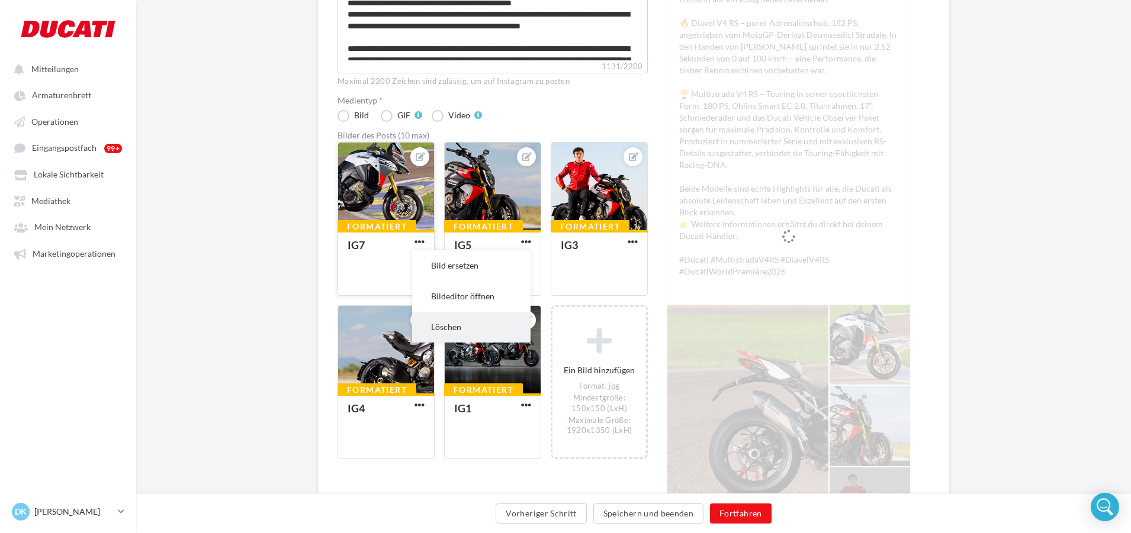
click at [432, 326] on button "Löschen" at bounding box center [471, 327] width 118 height 31
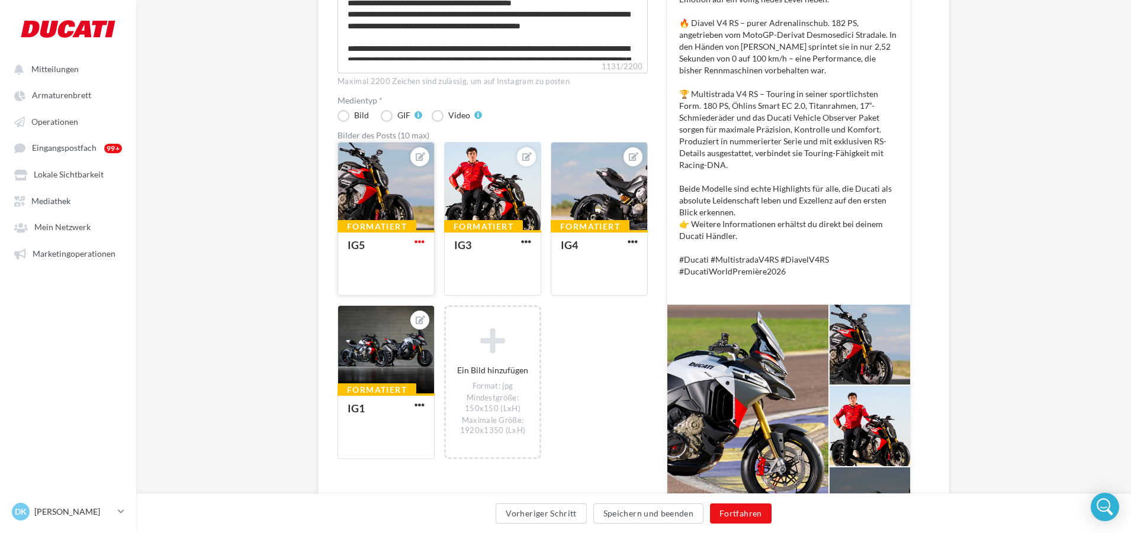
click at [423, 242] on span "button" at bounding box center [419, 242] width 10 height 10
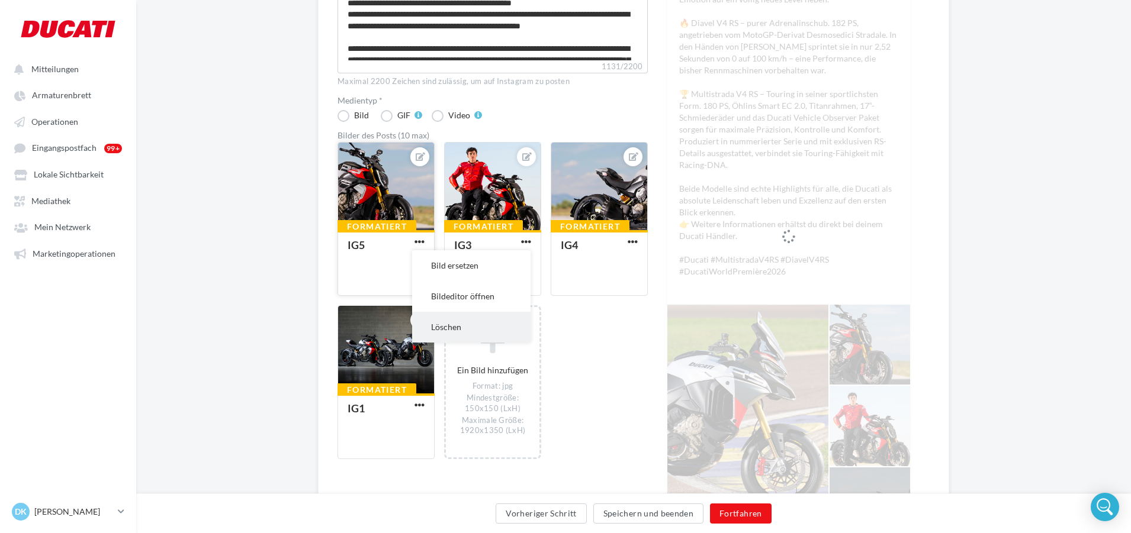
click at [432, 326] on button "Löschen" at bounding box center [471, 327] width 118 height 31
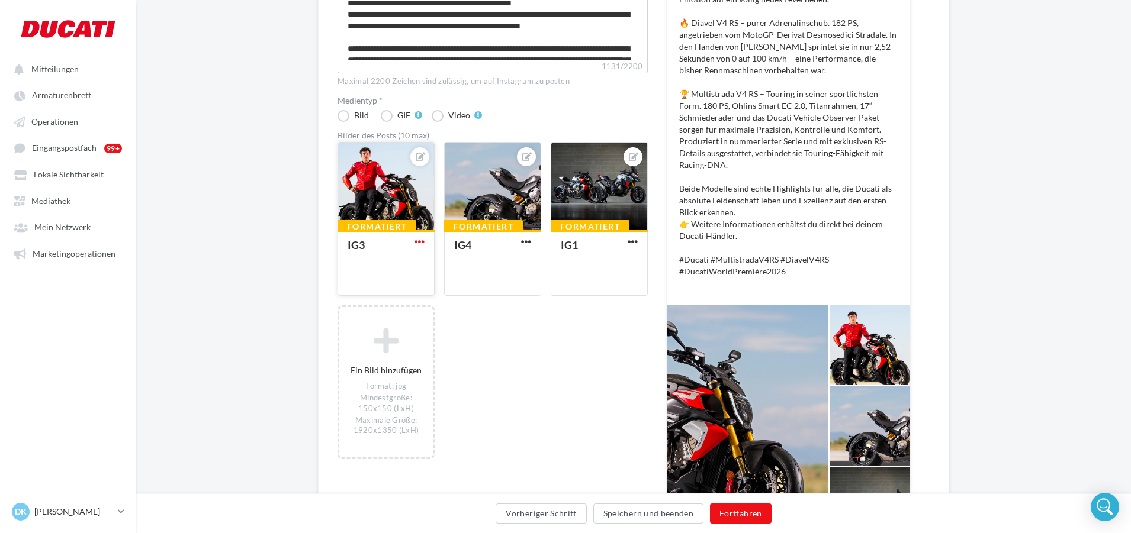
click at [418, 244] on span "button" at bounding box center [419, 242] width 10 height 10
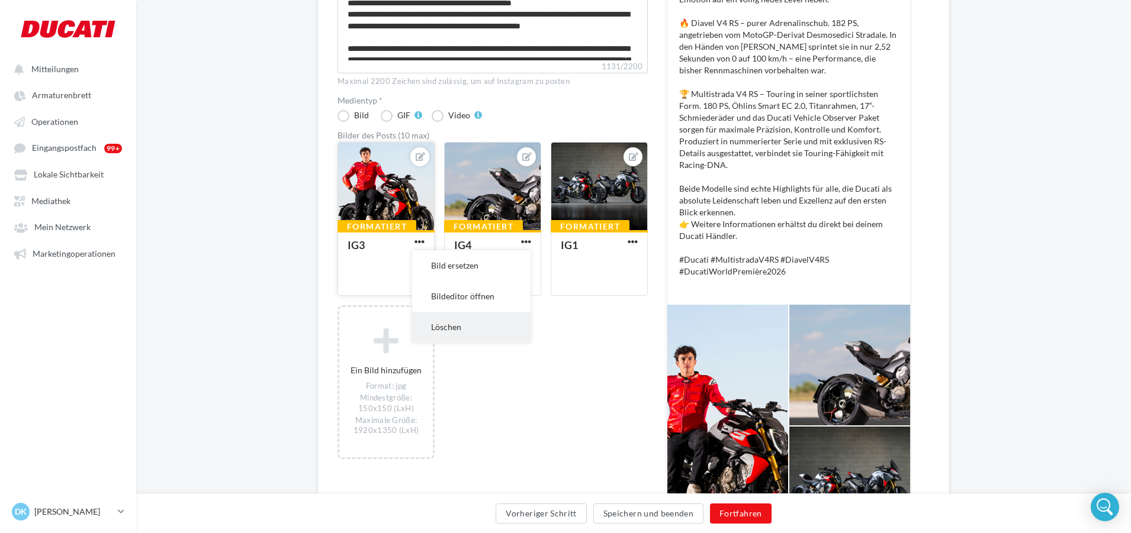
click at [435, 320] on button "Löschen" at bounding box center [471, 327] width 118 height 31
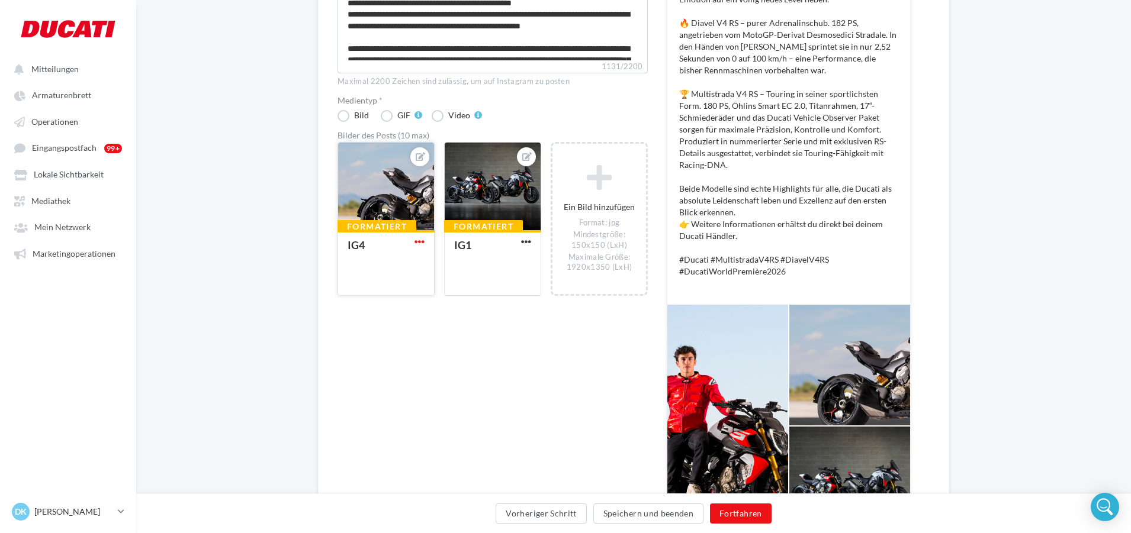
click at [423, 243] on span "button" at bounding box center [419, 242] width 10 height 10
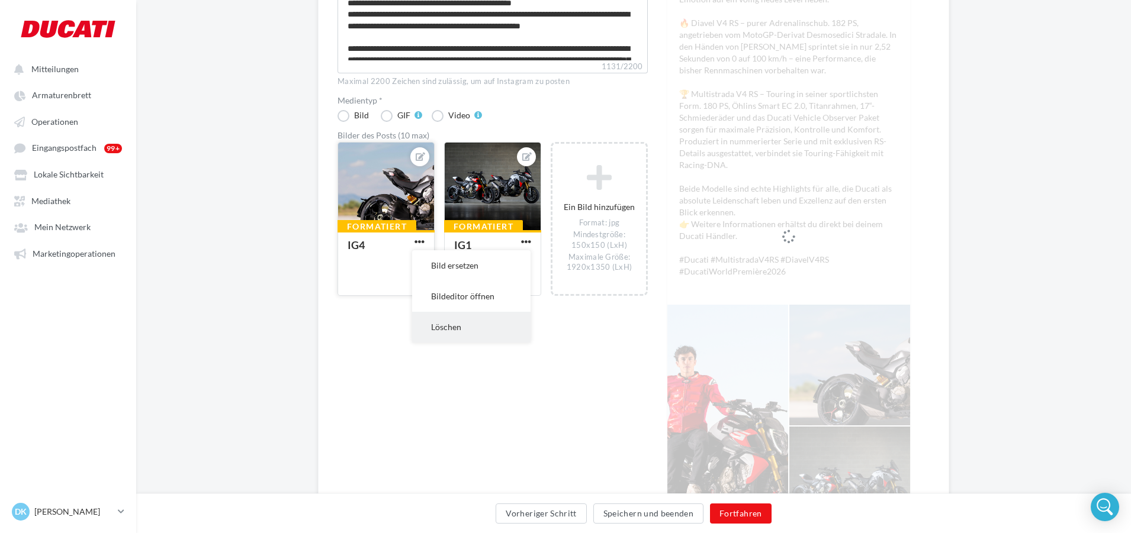
click at [436, 330] on button "Löschen" at bounding box center [471, 327] width 118 height 31
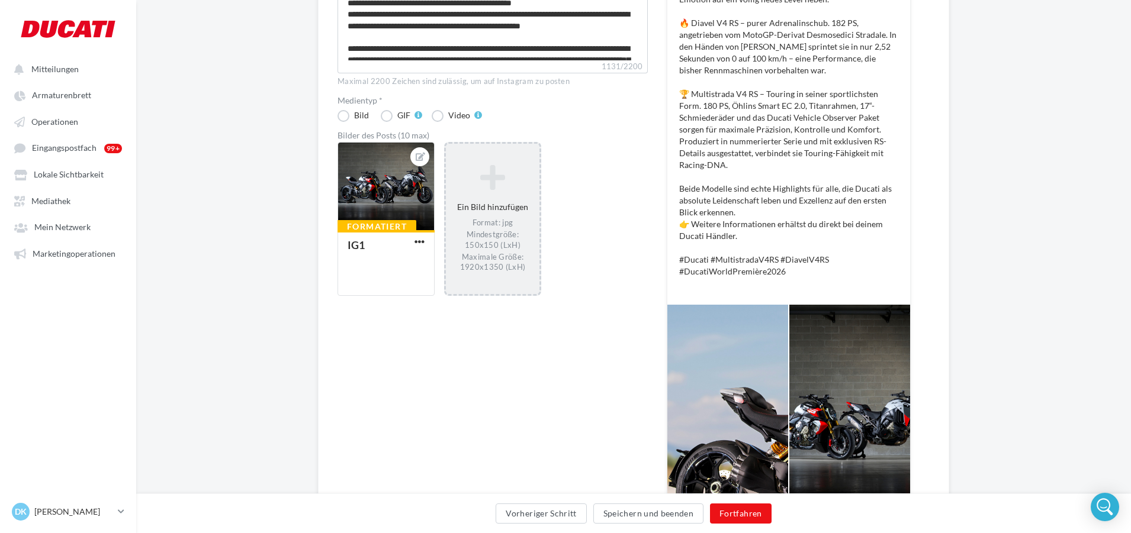
click at [493, 202] on div "Ein Bild hinzufügen Format: jpg Mindestgröße: 150x150 (LxH) Maximale Größe: 192…" at bounding box center [493, 219] width 94 height 120
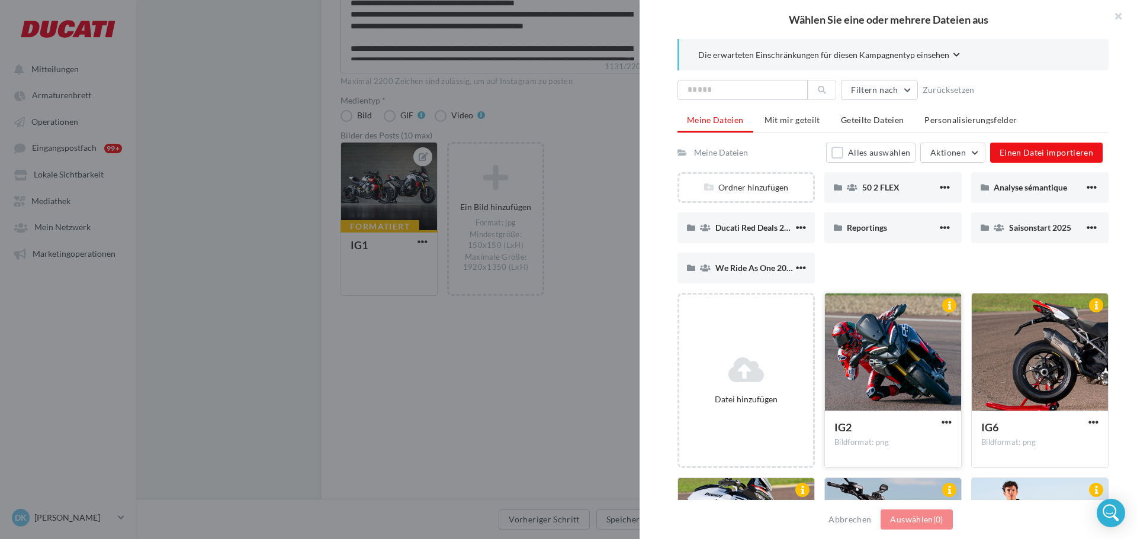
scroll to position [164, 0]
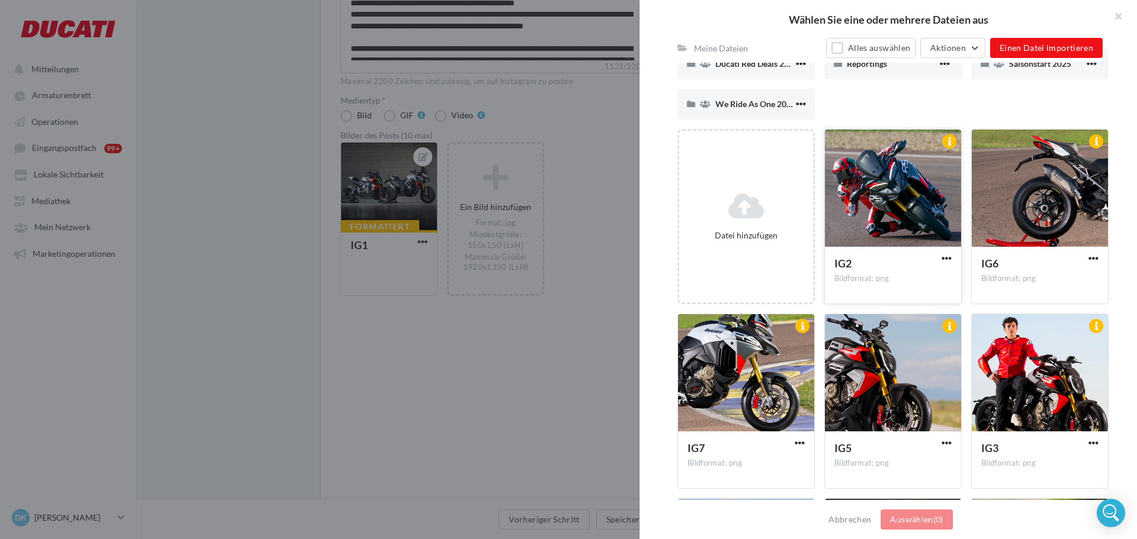
click at [888, 232] on div at bounding box center [893, 189] width 136 height 118
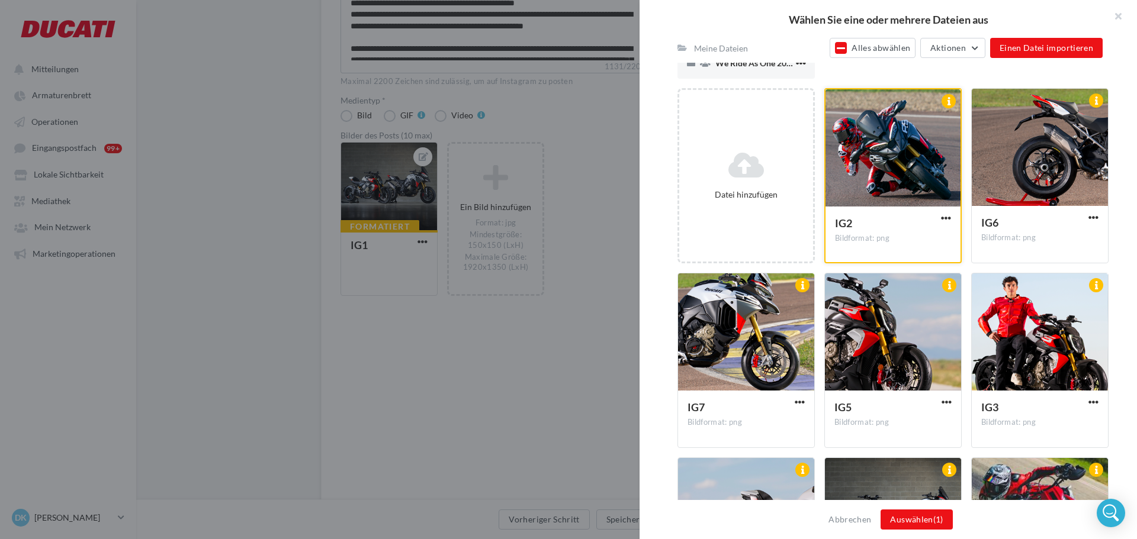
scroll to position [208, 0]
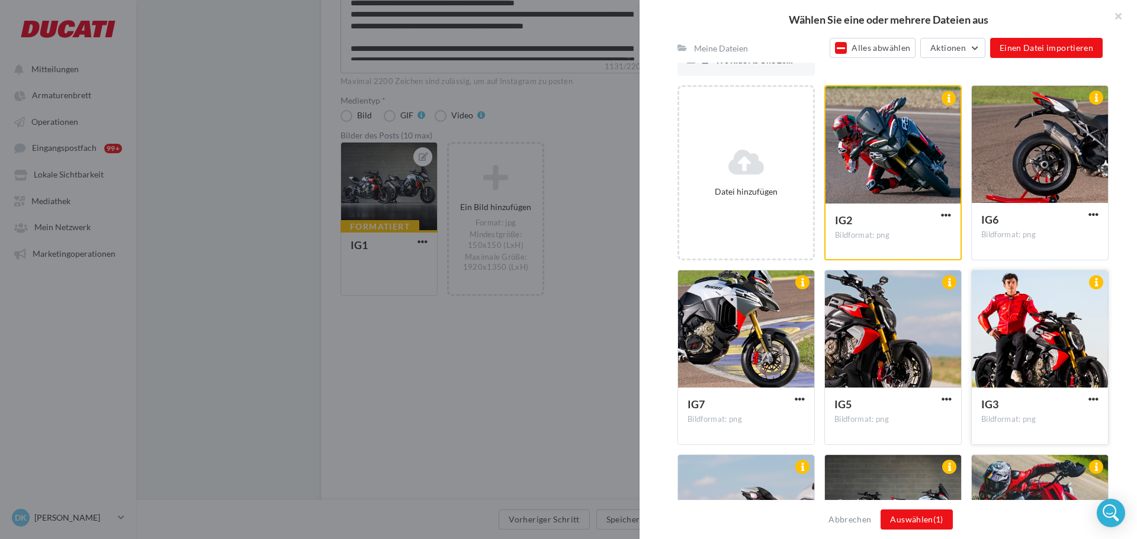
click at [987, 307] on div at bounding box center [1040, 330] width 136 height 118
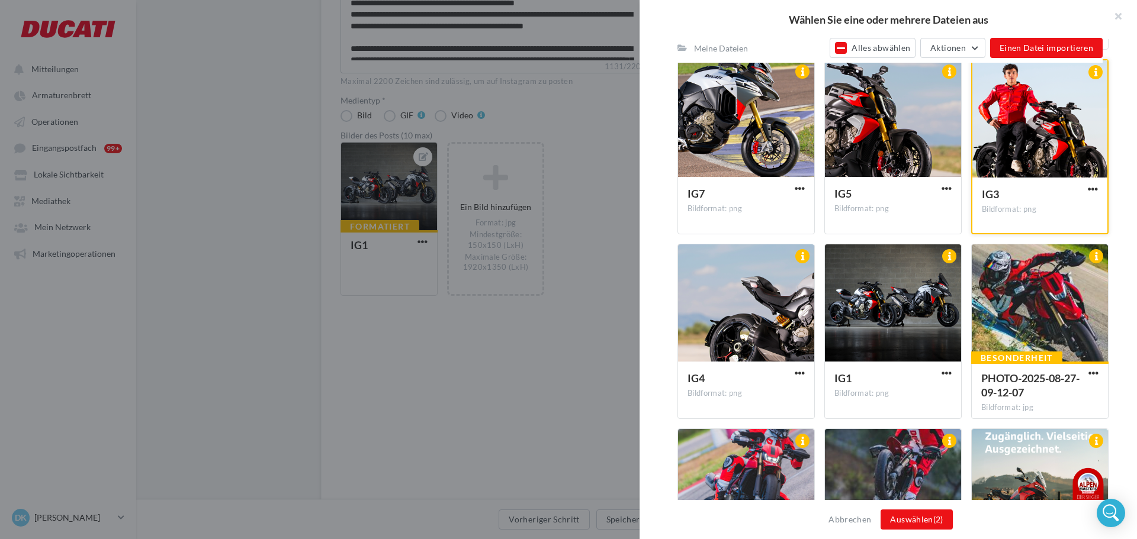
scroll to position [419, 0]
click at [815, 305] on div "IG4 Bildformat: png IG4" at bounding box center [750, 330] width 147 height 175
click at [789, 308] on div at bounding box center [746, 303] width 136 height 118
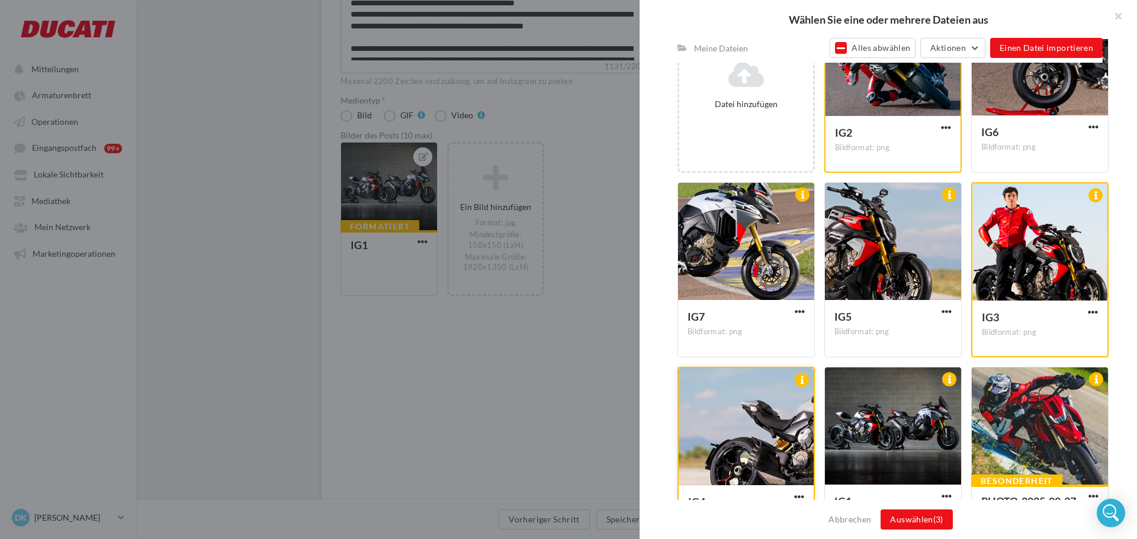
scroll to position [295, 0]
click at [872, 268] on div at bounding box center [893, 243] width 136 height 118
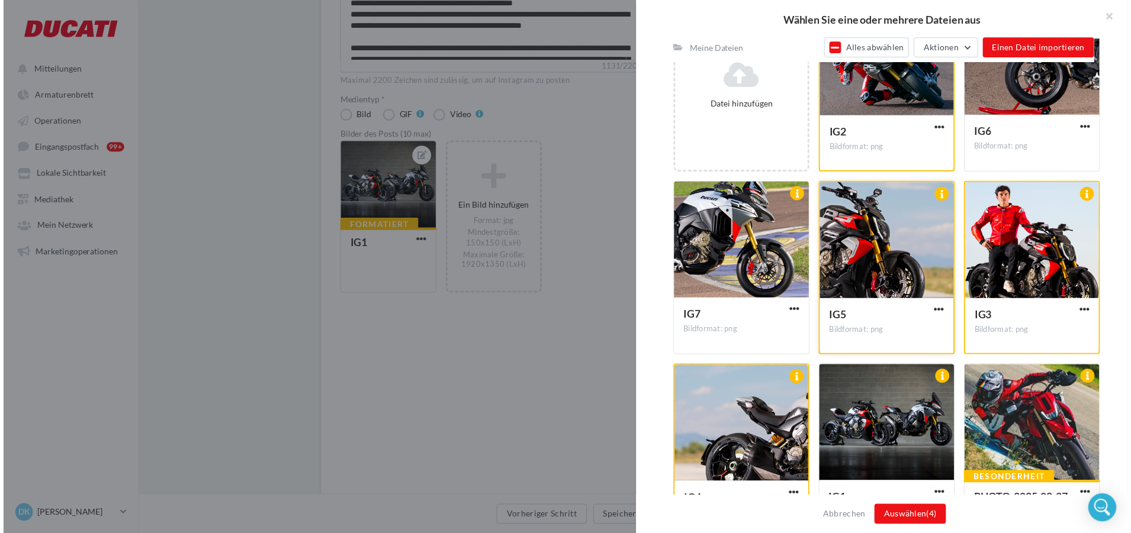
scroll to position [231, 0]
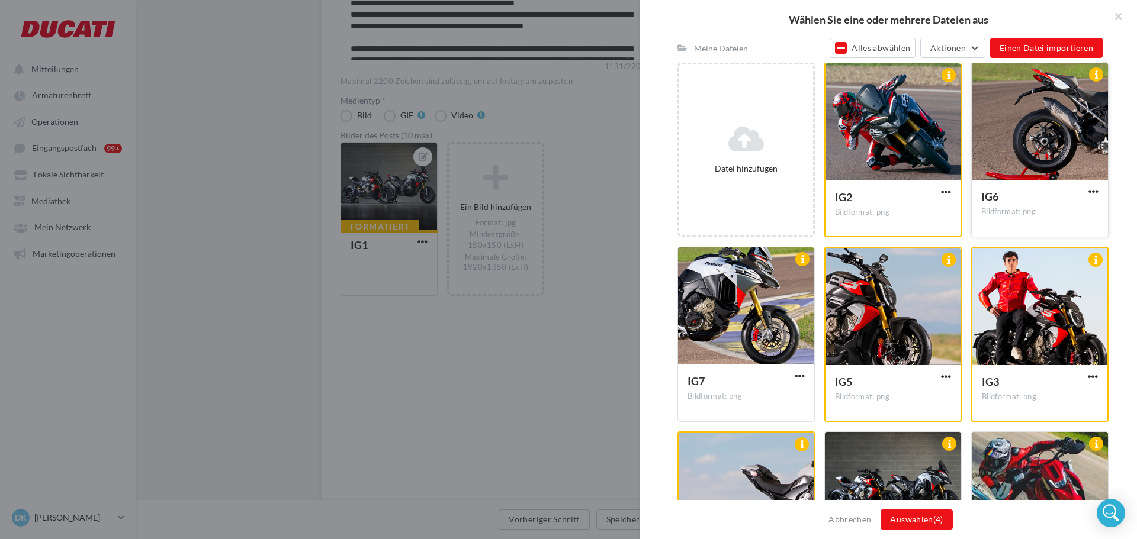
click at [1009, 111] on div at bounding box center [1040, 122] width 136 height 118
click at [693, 326] on div at bounding box center [746, 306] width 136 height 118
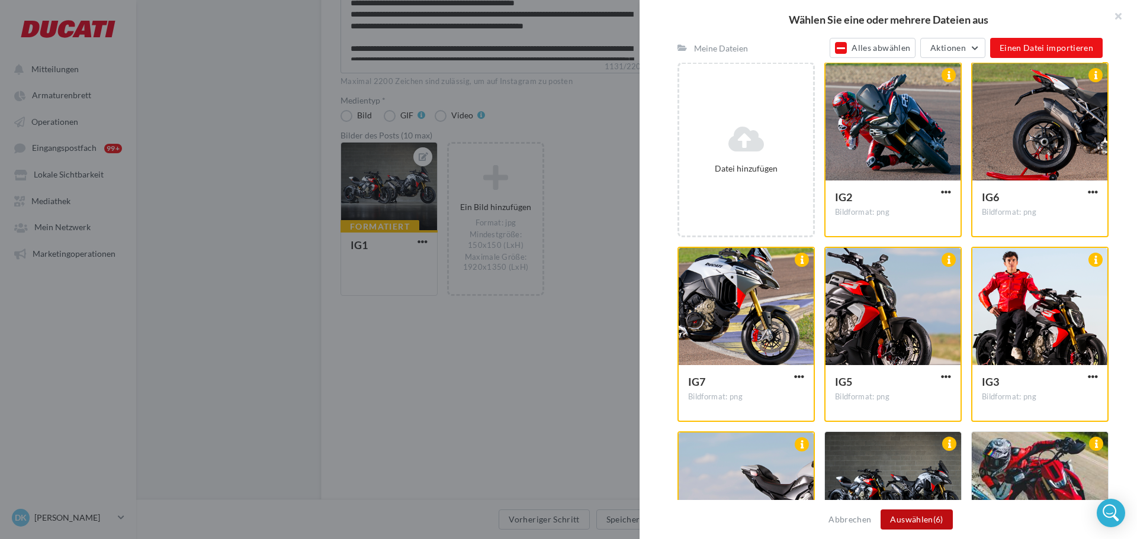
click at [912, 526] on button "Auswählen (6)" at bounding box center [916, 520] width 72 height 20
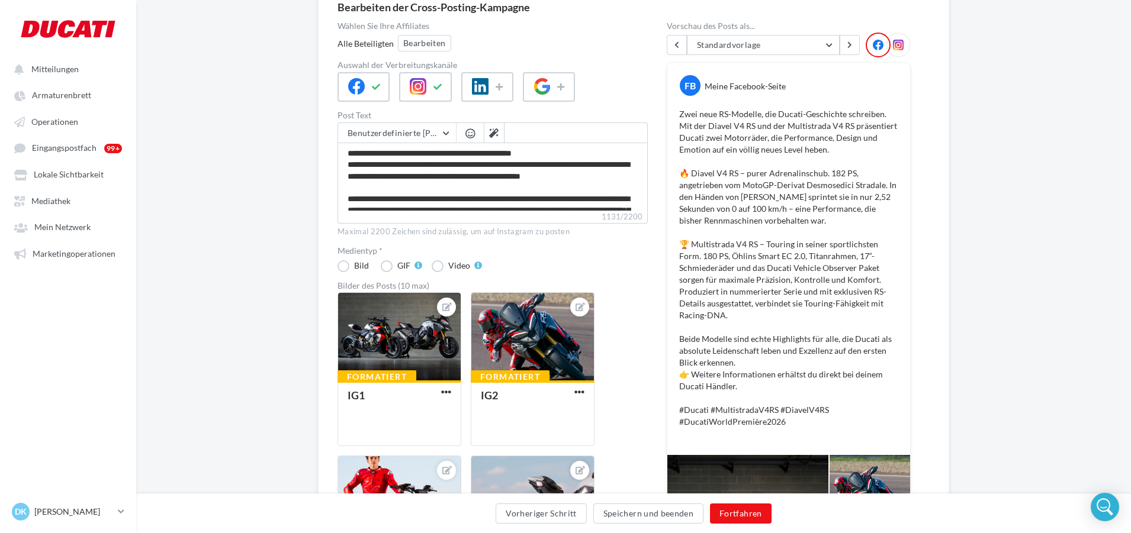
scroll to position [115, 0]
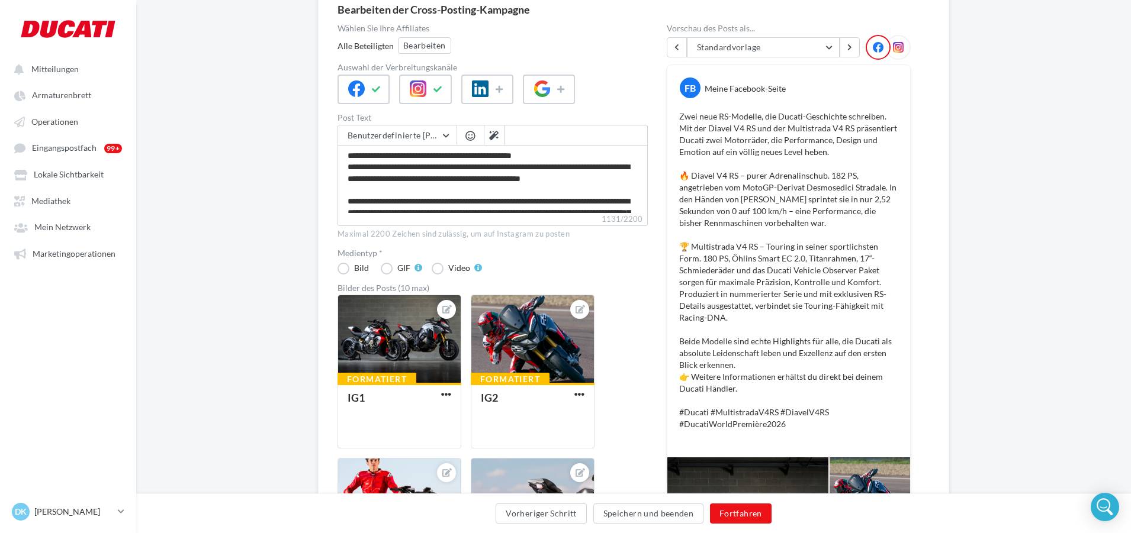
click at [898, 47] on icon at bounding box center [898, 47] width 11 height 11
drag, startPoint x: 898, startPoint y: 47, endPoint x: 763, endPoint y: 152, distance: 170.9
click at [763, 152] on div "Standardvorlage Standardvorlage Gestionnaire Réseau VGF DUCATI MOTOR DEUTSCHLAN…" at bounding box center [789, 375] width 244 height 681
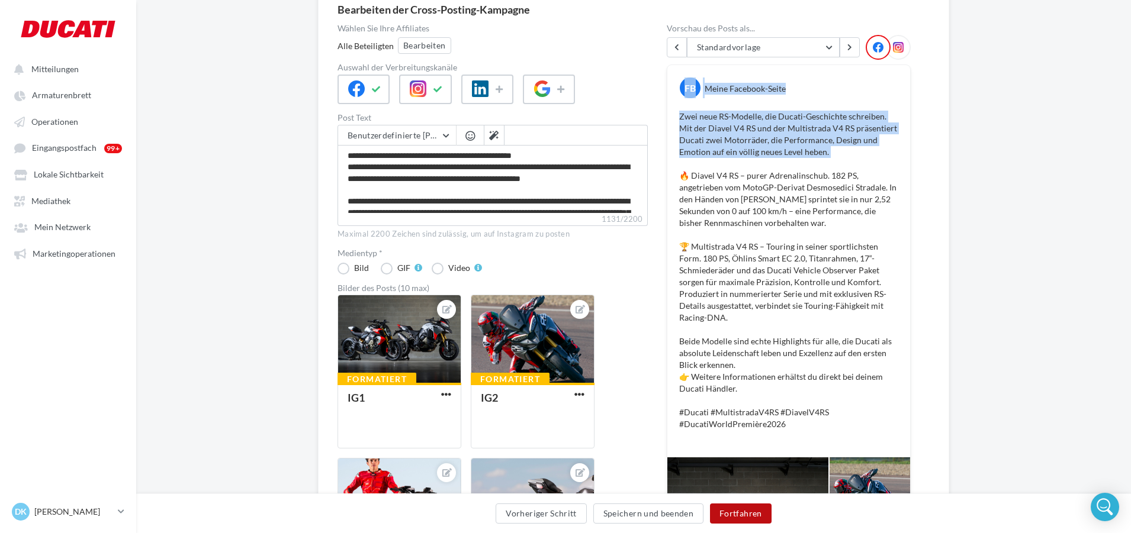
click at [722, 518] on button "Fortfahren" at bounding box center [741, 514] width 62 height 20
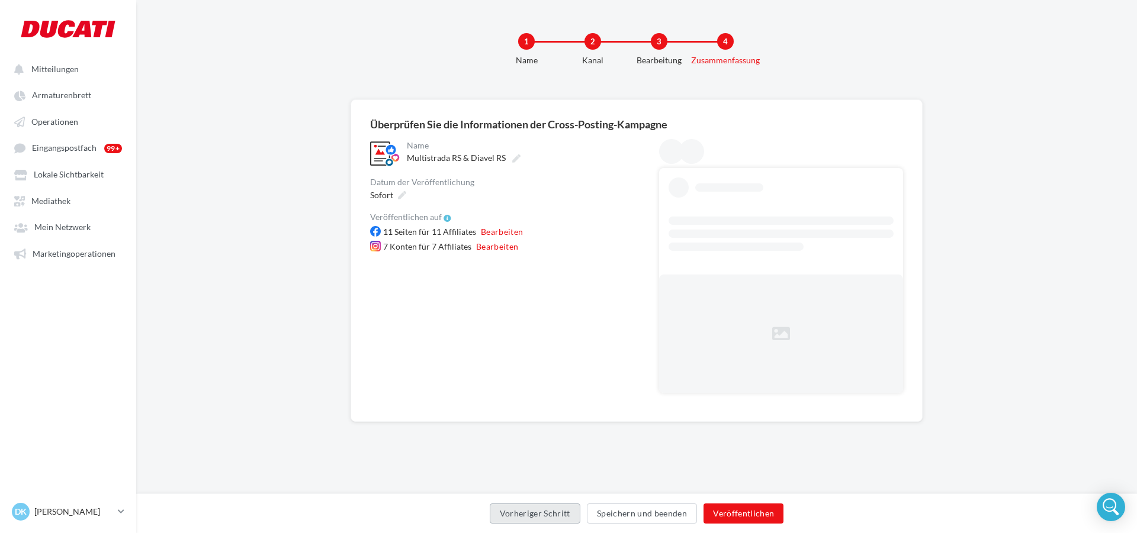
click at [544, 512] on button "Vorheriger Schritt" at bounding box center [535, 514] width 91 height 20
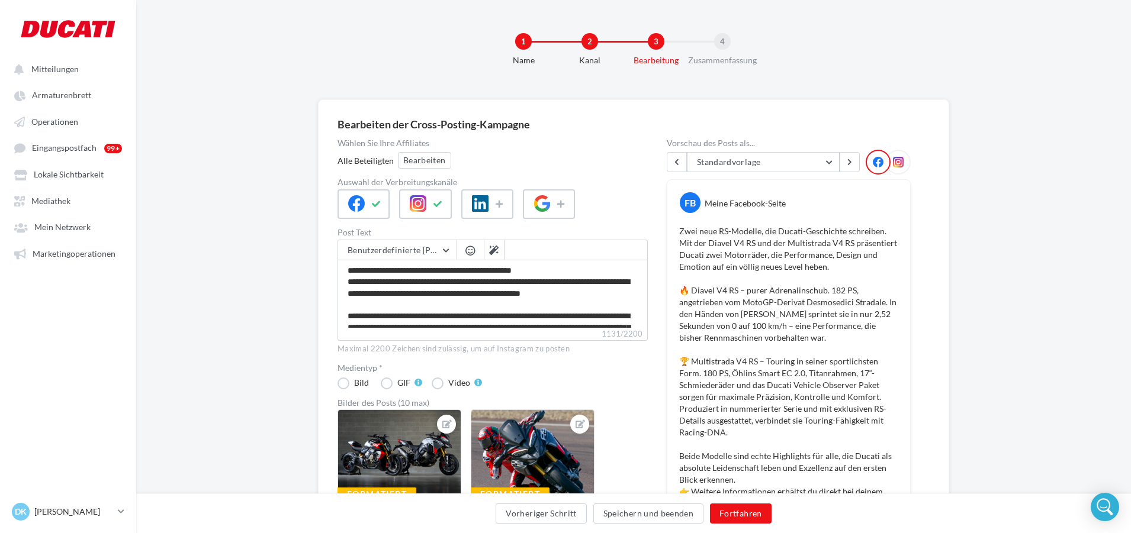
click at [899, 157] on icon at bounding box center [898, 162] width 11 height 11
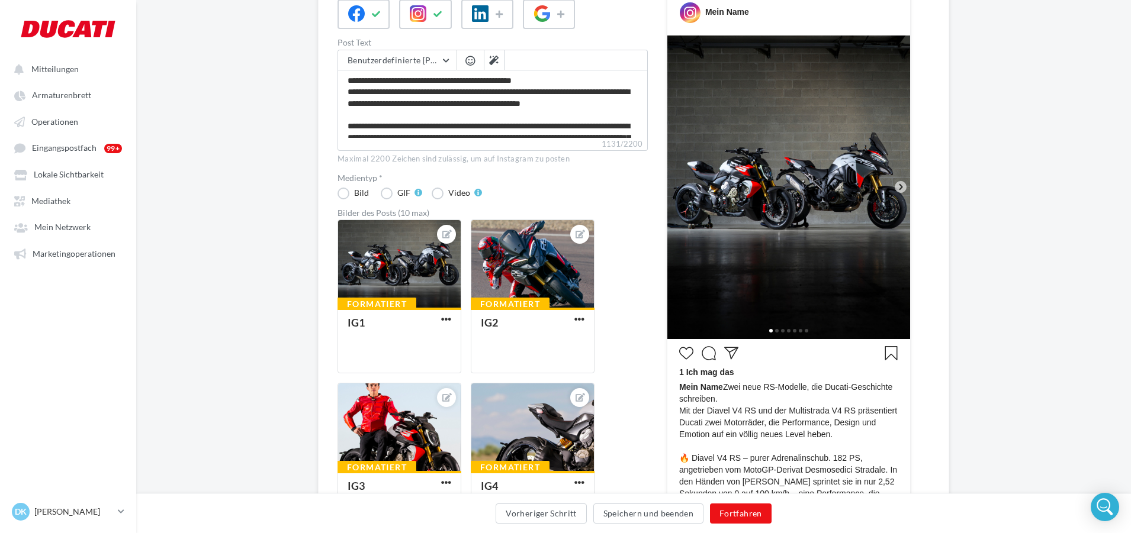
scroll to position [191, 0]
click at [898, 183] on icon at bounding box center [900, 186] width 11 height 11
click at [901, 189] on icon at bounding box center [900, 186] width 11 height 11
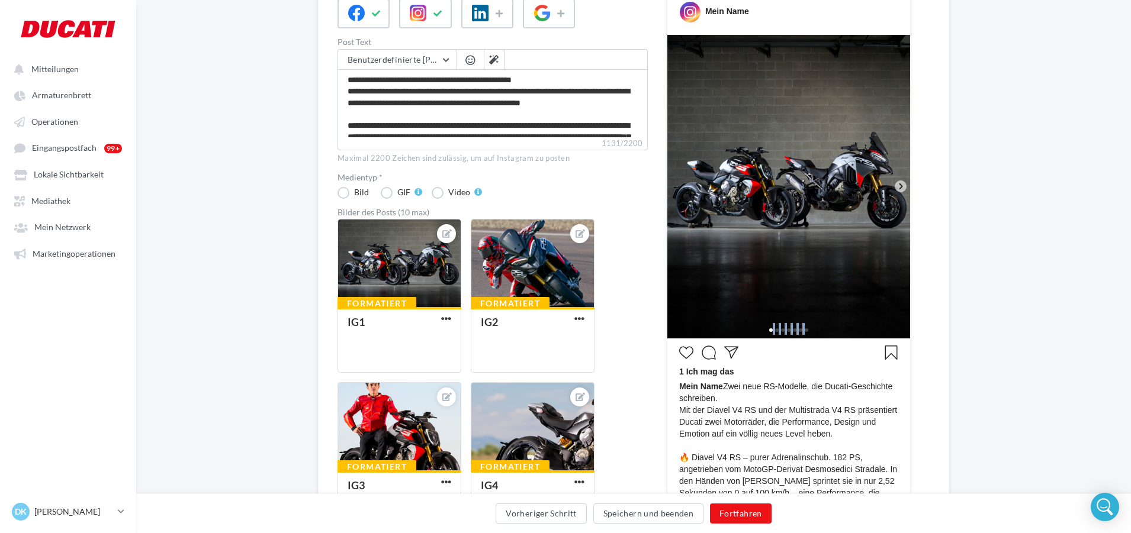
click at [901, 189] on icon at bounding box center [900, 186] width 11 height 11
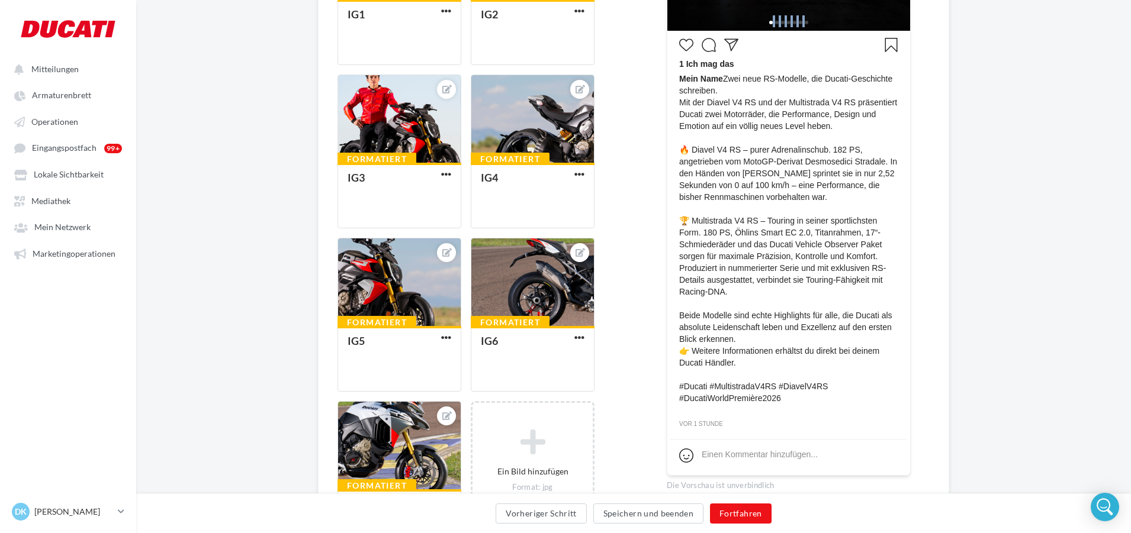
scroll to position [509, 0]
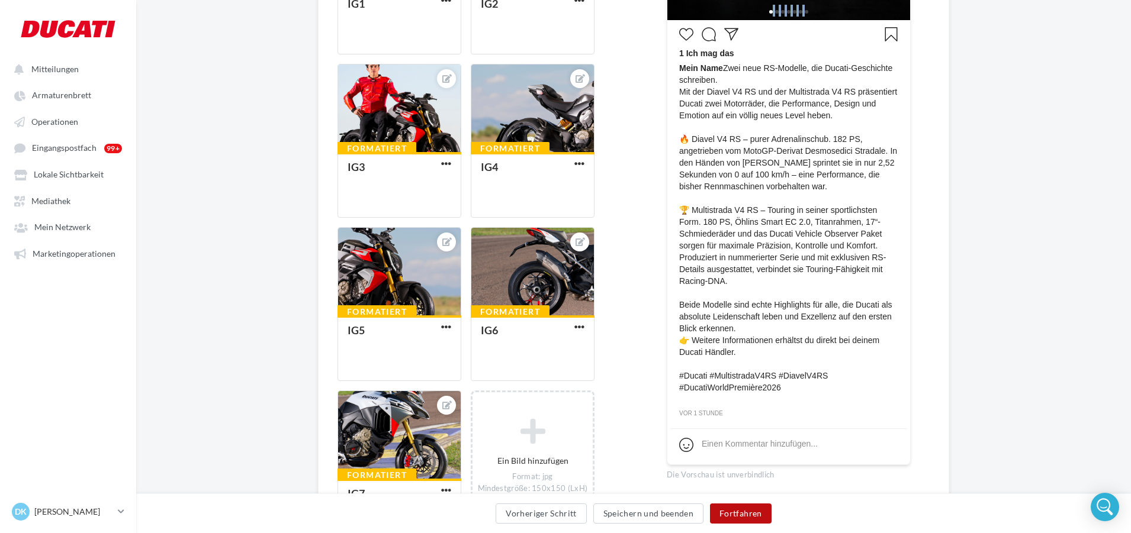
click at [733, 516] on button "Fortfahren" at bounding box center [741, 514] width 62 height 20
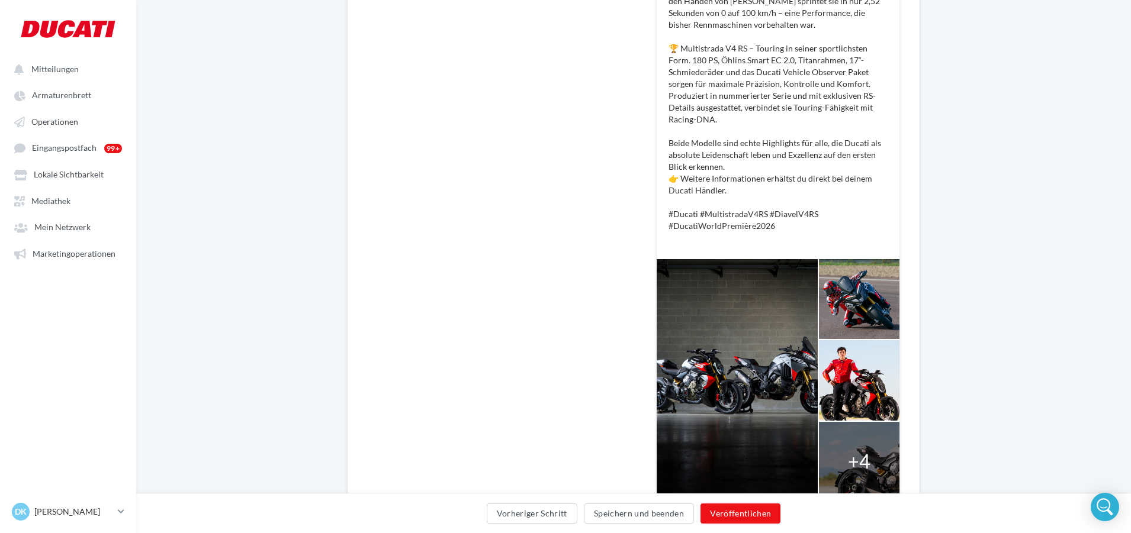
scroll to position [377, 0]
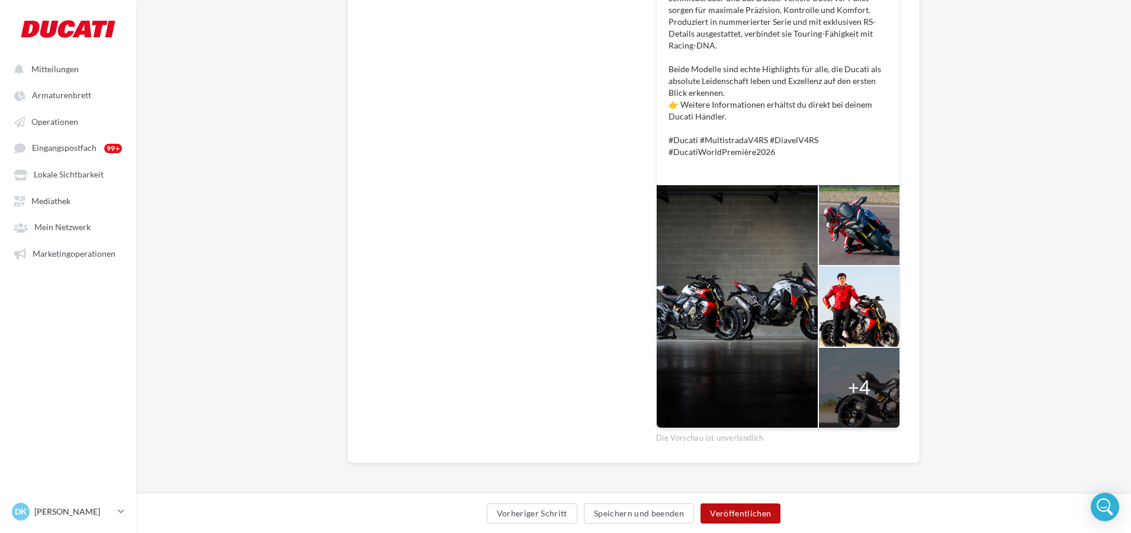
click at [745, 517] on button "Veröffentlichen" at bounding box center [740, 514] width 80 height 20
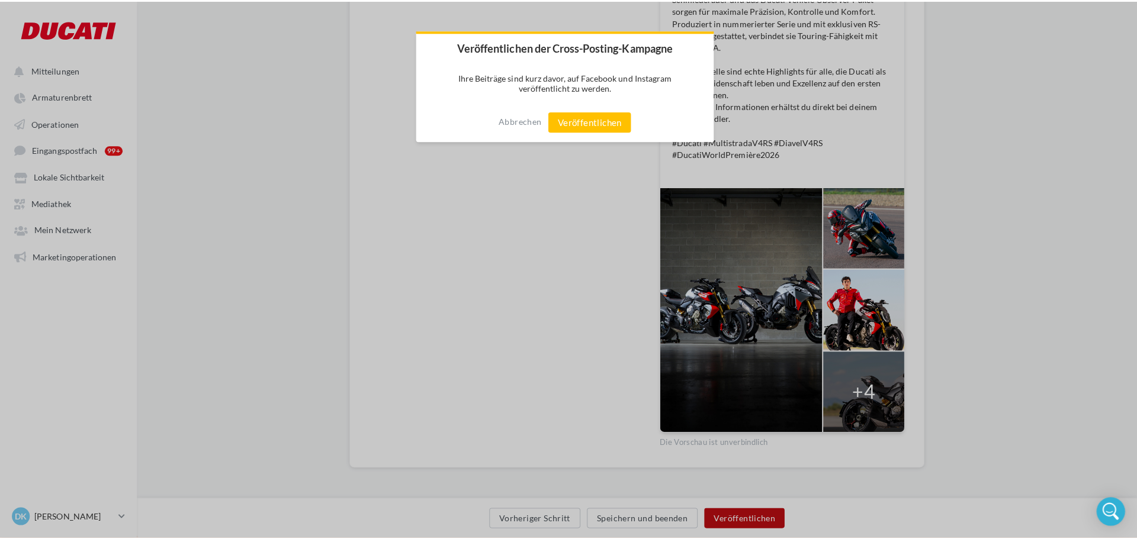
scroll to position [371, 0]
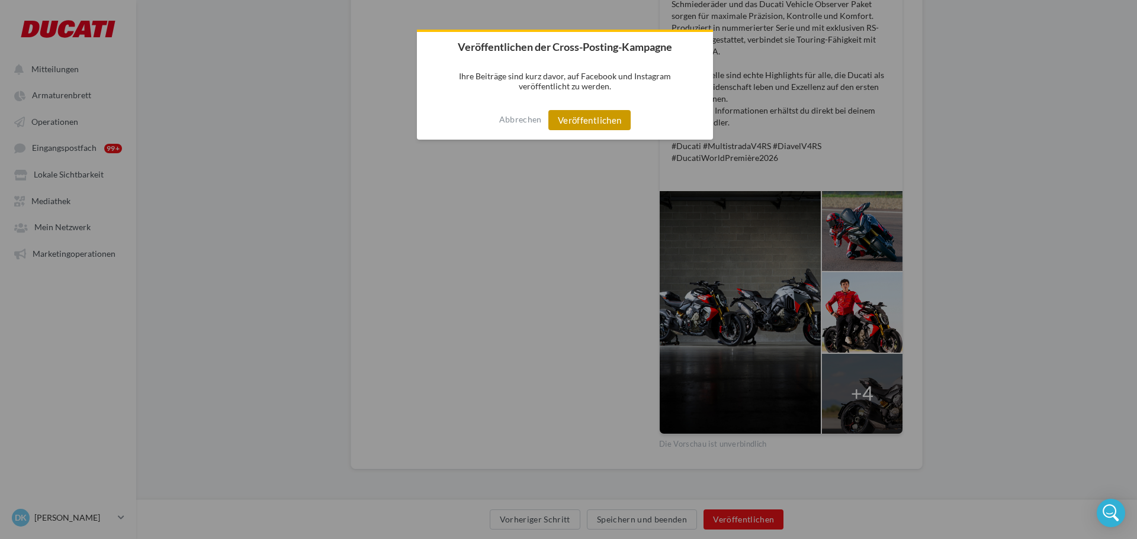
click at [583, 121] on button "Veröffentlichen" at bounding box center [589, 120] width 83 height 20
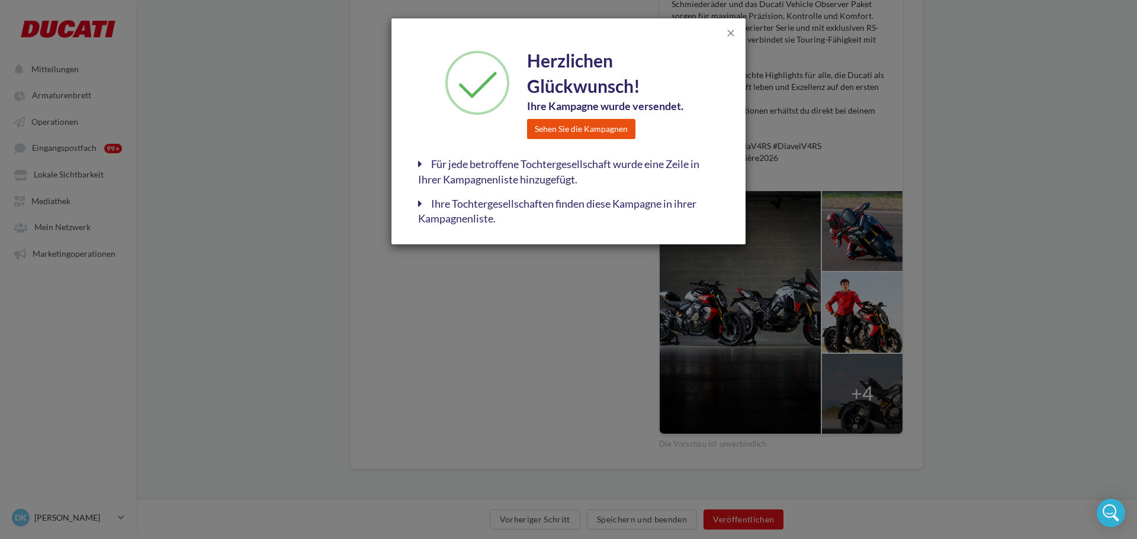
click at [595, 121] on button "Sehen Sie die Kampagnen" at bounding box center [581, 129] width 108 height 20
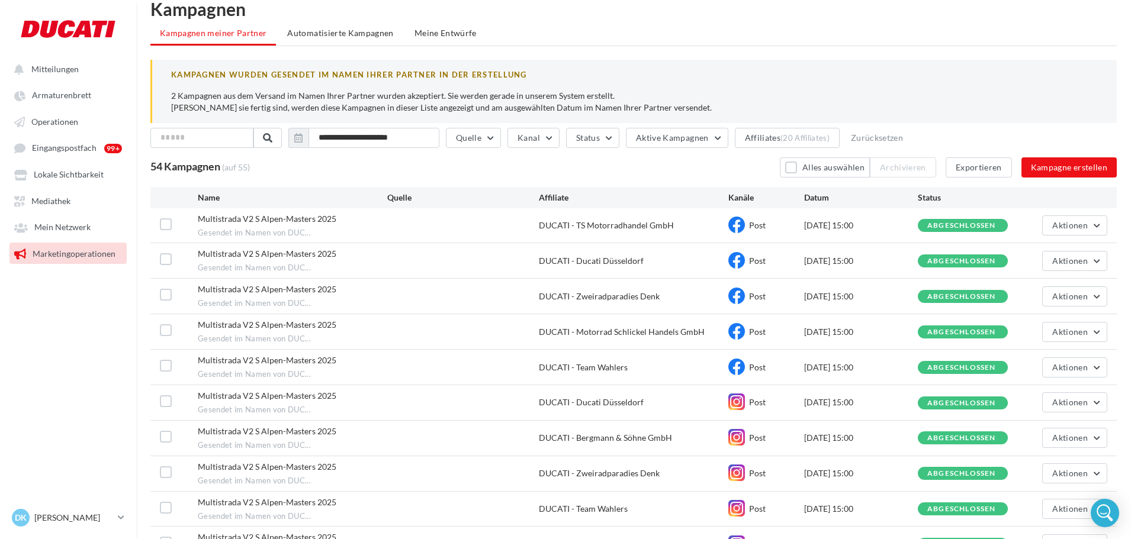
scroll to position [130, 0]
